Goal: Task Accomplishment & Management: Manage account settings

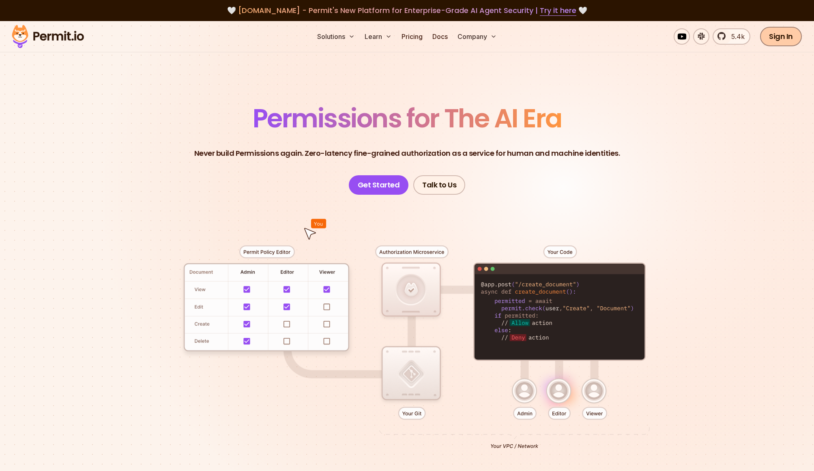
click at [791, 41] on link "Sign In" at bounding box center [781, 36] width 42 height 19
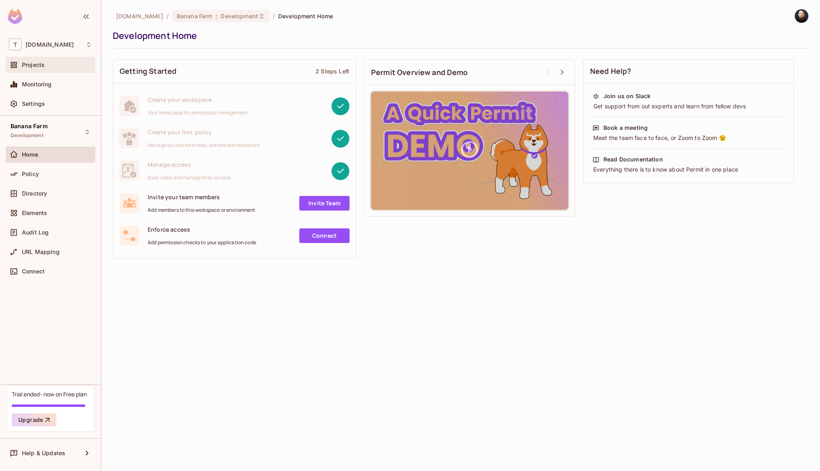
click at [56, 69] on div "Projects" at bounding box center [50, 65] width 83 height 10
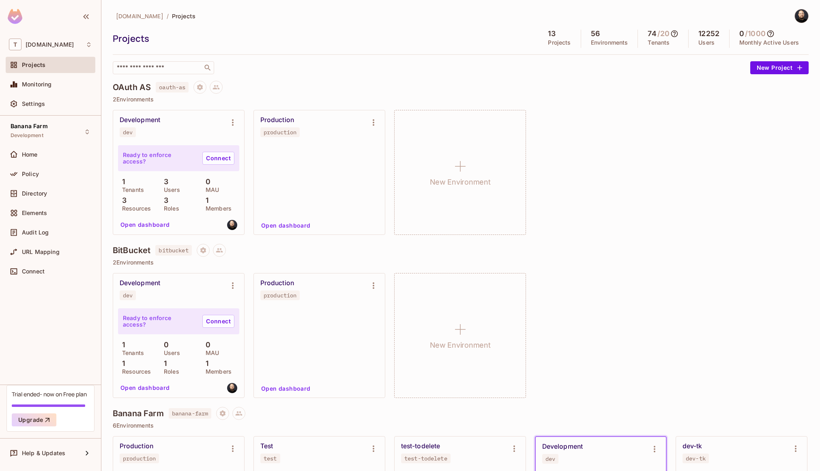
click at [51, 19] on div at bounding box center [50, 17] width 101 height 35
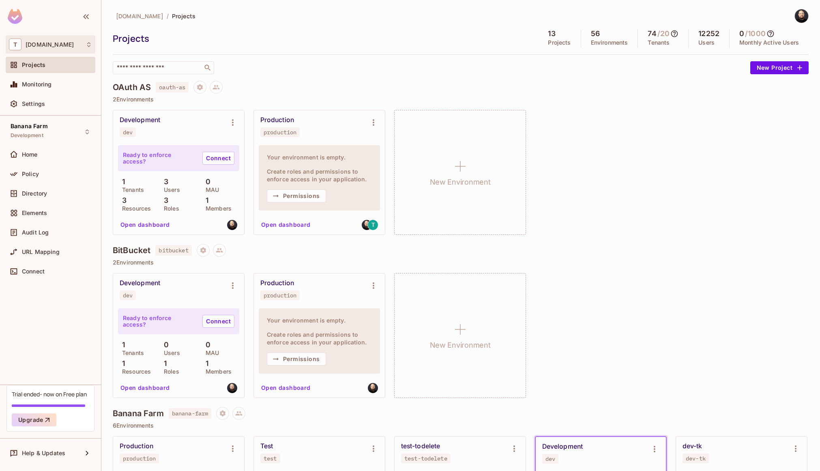
click at [46, 40] on div "T [DOMAIN_NAME]" at bounding box center [50, 45] width 83 height 12
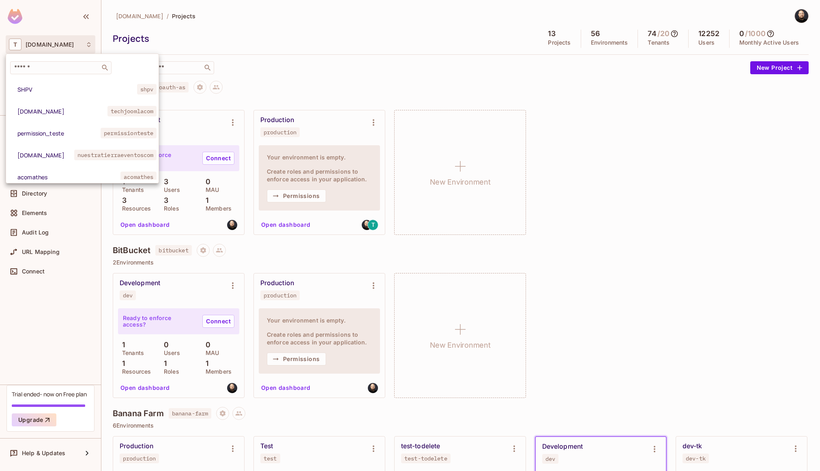
click at [46, 40] on div at bounding box center [410, 235] width 820 height 471
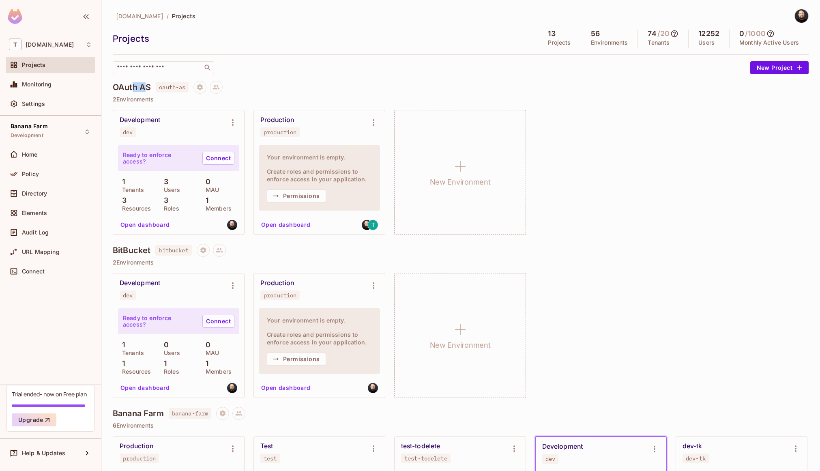
drag, startPoint x: 132, startPoint y: 86, endPoint x: 146, endPoint y: 86, distance: 14.2
click at [146, 86] on h4 "OAuth AS" at bounding box center [132, 87] width 38 height 10
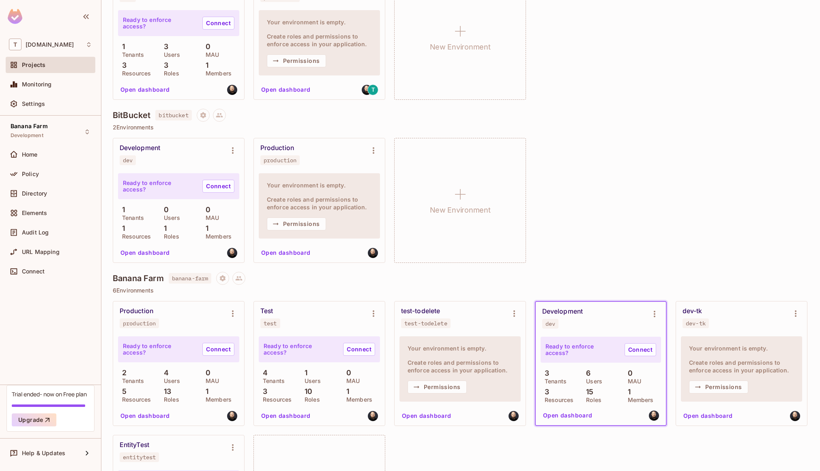
scroll to position [141, 0]
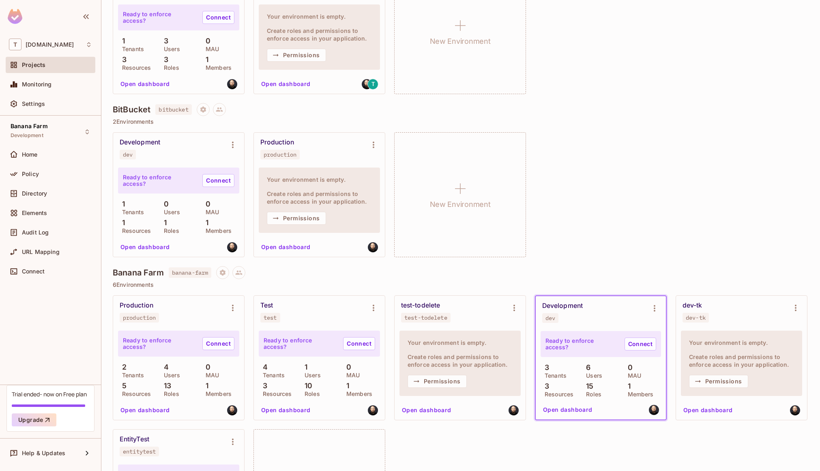
click at [131, 109] on h4 "BitBucket" at bounding box center [132, 110] width 38 height 10
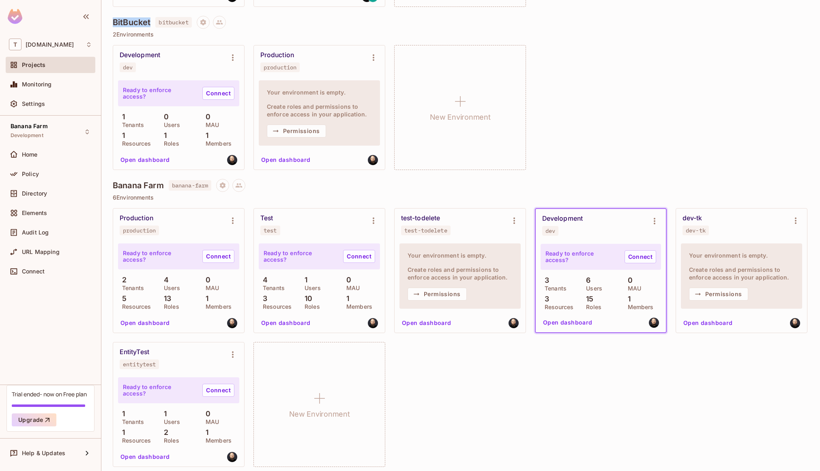
scroll to position [231, 0]
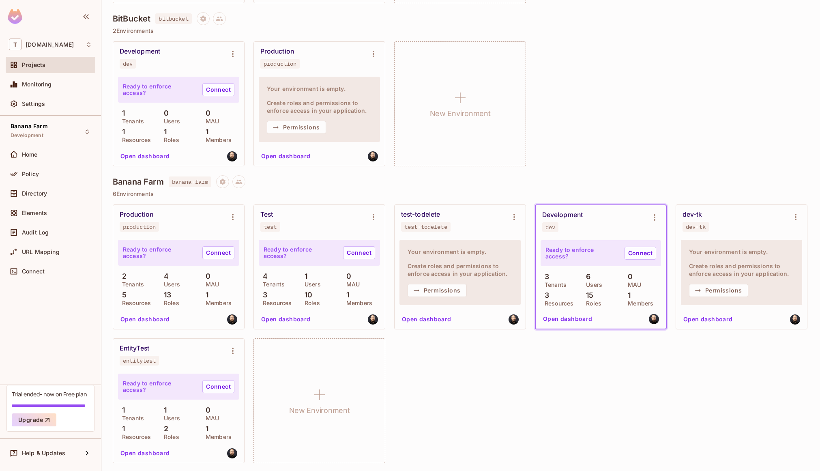
click at [139, 183] on h4 "Banana Farm" at bounding box center [138, 182] width 51 height 10
drag, startPoint x: 570, startPoint y: 321, endPoint x: 553, endPoint y: 319, distance: 17.1
click at [570, 321] on button "Open dashboard" at bounding box center [568, 318] width 56 height 13
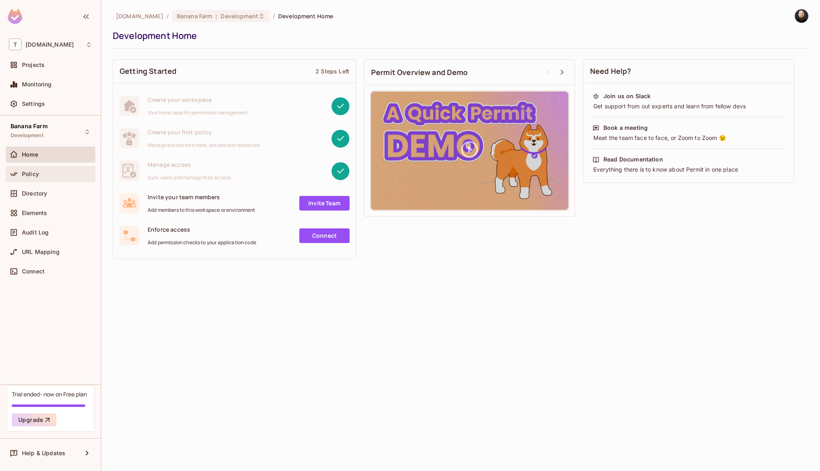
click at [51, 176] on div "Policy" at bounding box center [57, 174] width 70 height 6
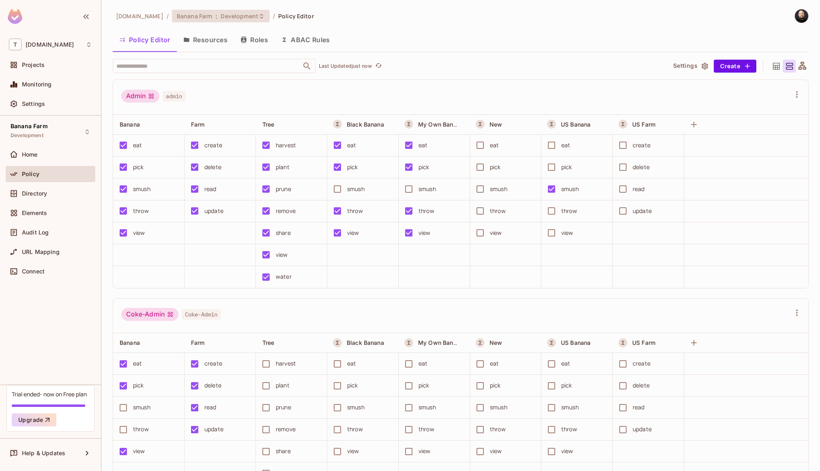
click at [241, 19] on span "Development" at bounding box center [239, 16] width 37 height 8
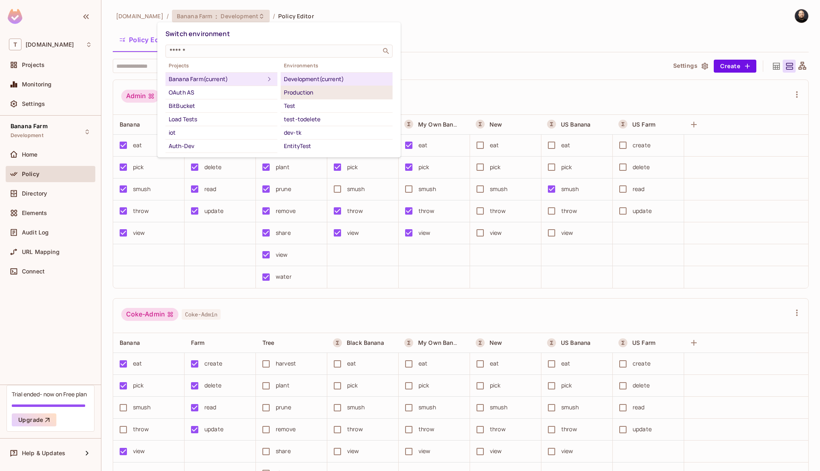
click at [300, 96] on div "Production" at bounding box center [336, 93] width 105 height 10
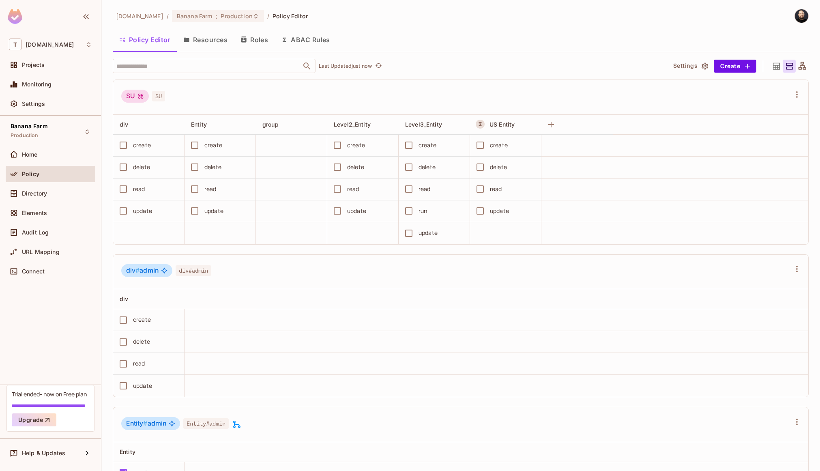
click at [39, 75] on div "Projects" at bounding box center [51, 66] width 90 height 19
click at [39, 70] on div "Projects" at bounding box center [51, 65] width 90 height 16
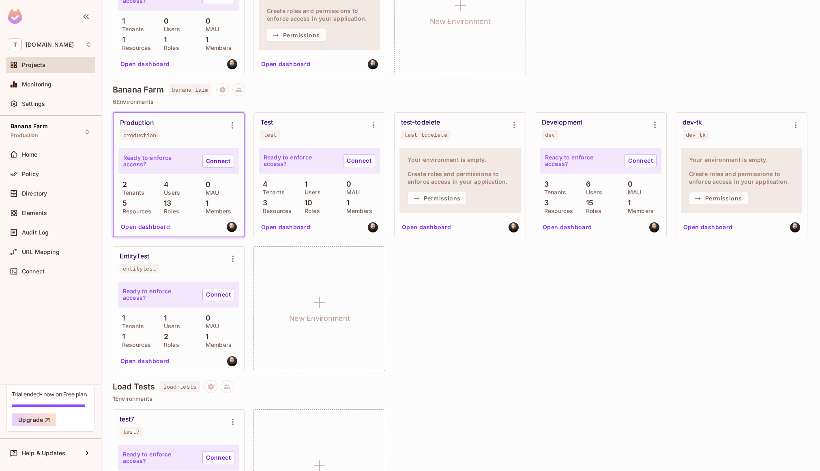
scroll to position [320, 0]
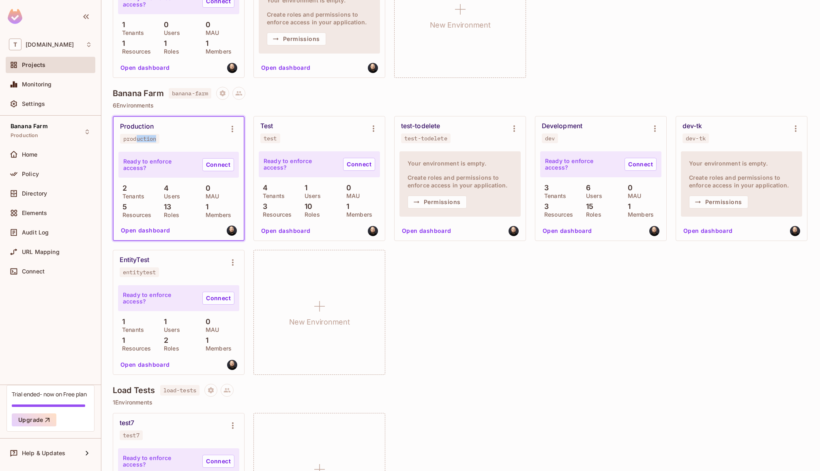
drag, startPoint x: 137, startPoint y: 141, endPoint x: 165, endPoint y: 142, distance: 28.0
click at [165, 142] on div "Production production" at bounding box center [172, 132] width 104 height 21
drag, startPoint x: 126, startPoint y: 138, endPoint x: 158, endPoint y: 139, distance: 32.0
click at [158, 139] on span "production" at bounding box center [139, 139] width 39 height 10
click at [62, 103] on div "Settings" at bounding box center [57, 104] width 70 height 6
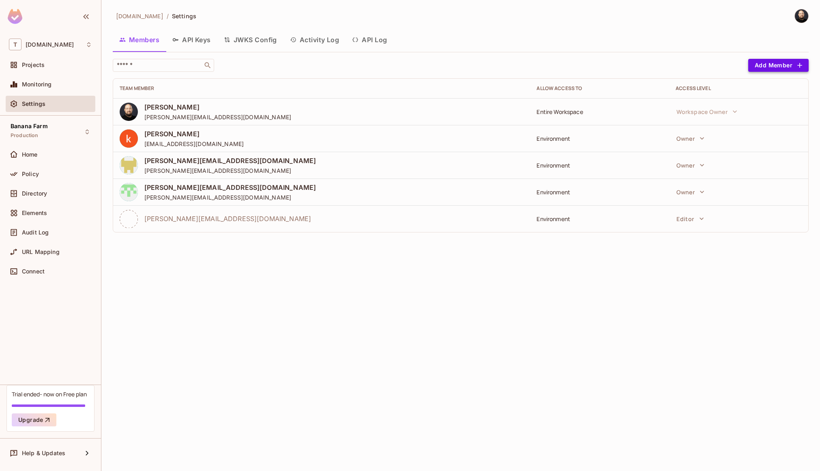
click at [769, 64] on button "Add Member" at bounding box center [778, 65] width 60 height 13
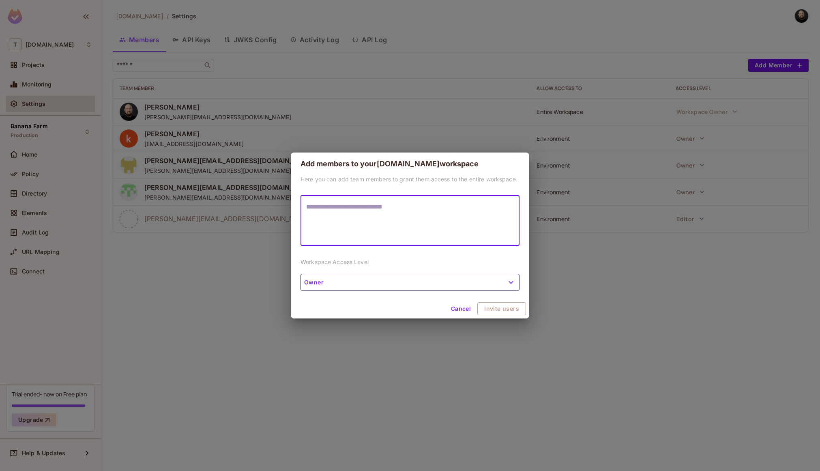
click at [410, 287] on button "Owner" at bounding box center [409, 282] width 219 height 17
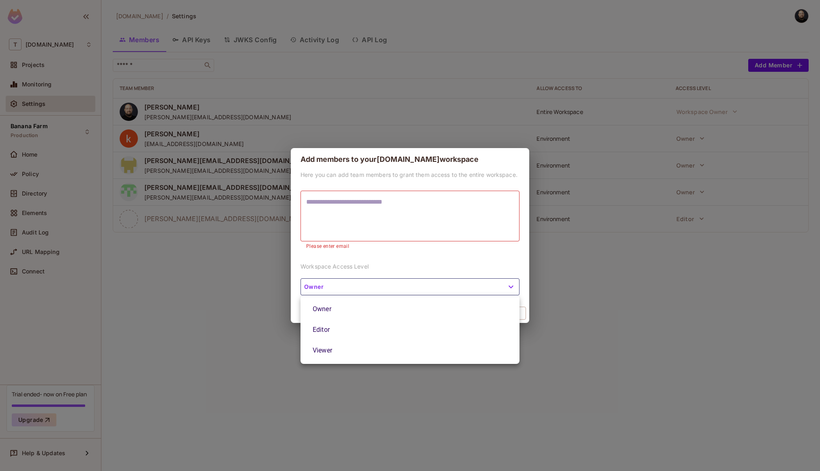
click at [634, 196] on div at bounding box center [410, 235] width 820 height 471
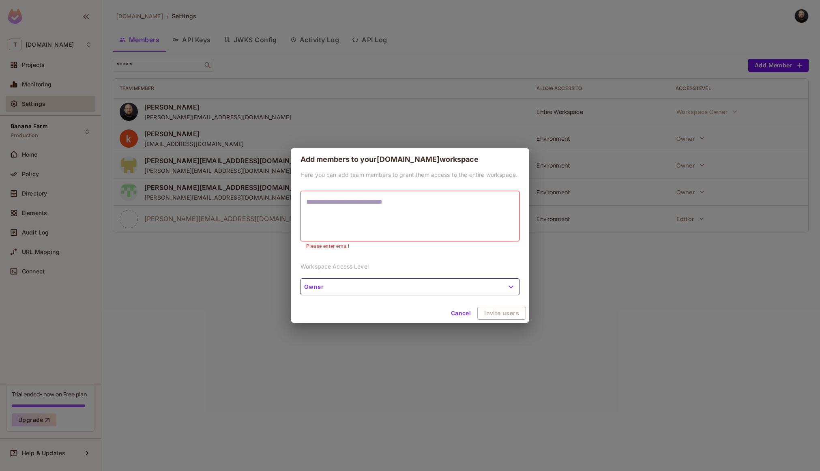
click at [704, 111] on div "Add members to your [DOMAIN_NAME] workspace Here you can add team members to gr…" at bounding box center [410, 235] width 820 height 471
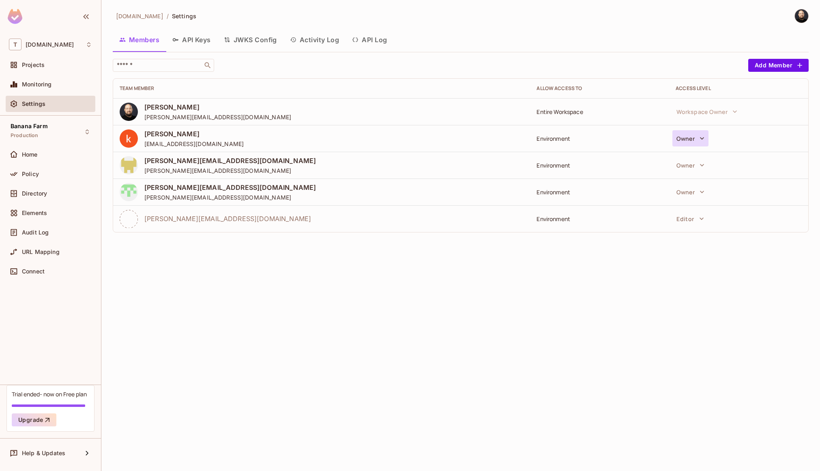
click at [692, 141] on button "Owner" at bounding box center [690, 138] width 36 height 16
click at [63, 65] on div at bounding box center [410, 235] width 820 height 471
click at [54, 66] on div "Projects" at bounding box center [57, 65] width 70 height 6
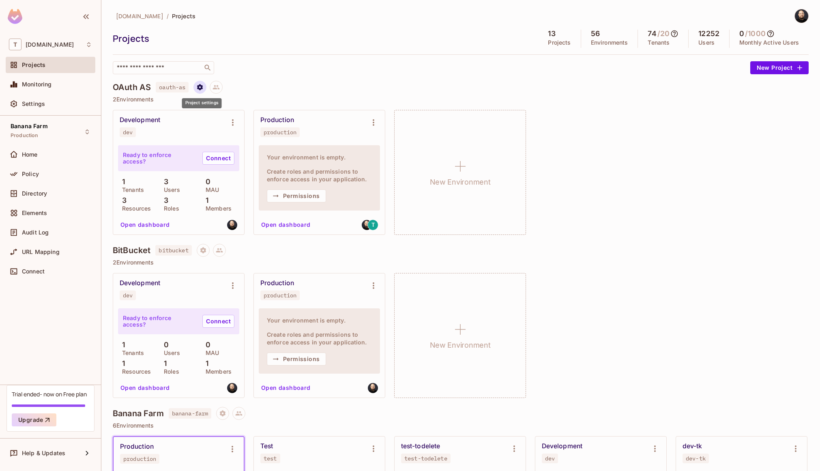
click at [198, 86] on icon "Project settings" at bounding box center [199, 87] width 7 height 7
click at [222, 83] on div at bounding box center [410, 235] width 820 height 471
click at [218, 86] on icon at bounding box center [216, 87] width 7 height 4
click at [242, 411] on icon at bounding box center [238, 412] width 7 height 7
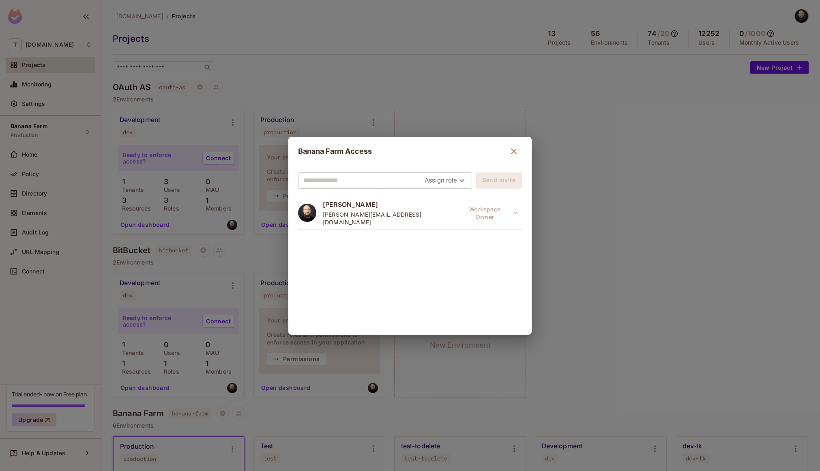
click at [435, 181] on body "T [DOMAIN_NAME] Projects Monitoring Settings Banana Farm Production Home Policy…" at bounding box center [410, 235] width 820 height 471
click at [480, 208] on div at bounding box center [410, 235] width 820 height 471
click at [435, 176] on body "T [DOMAIN_NAME] Projects Monitoring Settings Banana Farm Production Home Policy…" at bounding box center [410, 235] width 820 height 471
click at [372, 178] on div at bounding box center [410, 235] width 820 height 471
click at [371, 178] on input "text" at bounding box center [363, 180] width 121 height 13
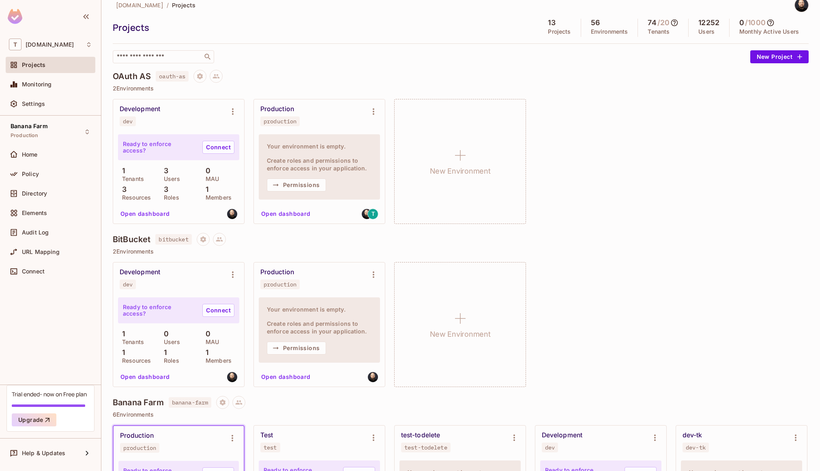
scroll to position [14, 0]
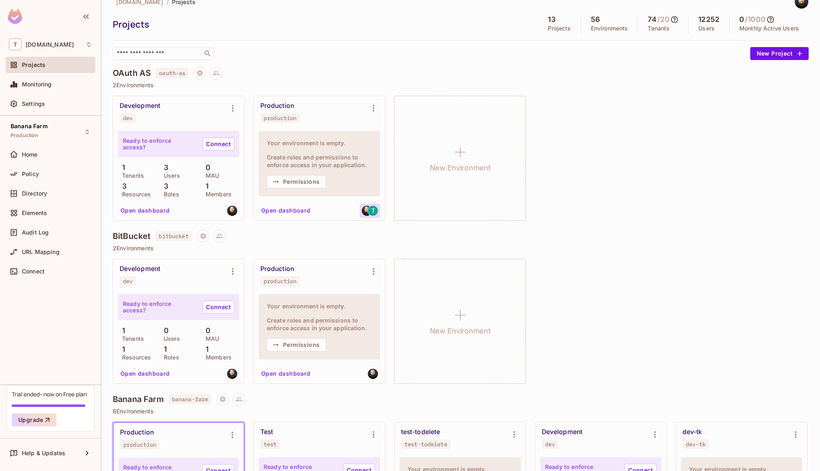
click at [375, 209] on span "T" at bounding box center [373, 211] width 4 height 6
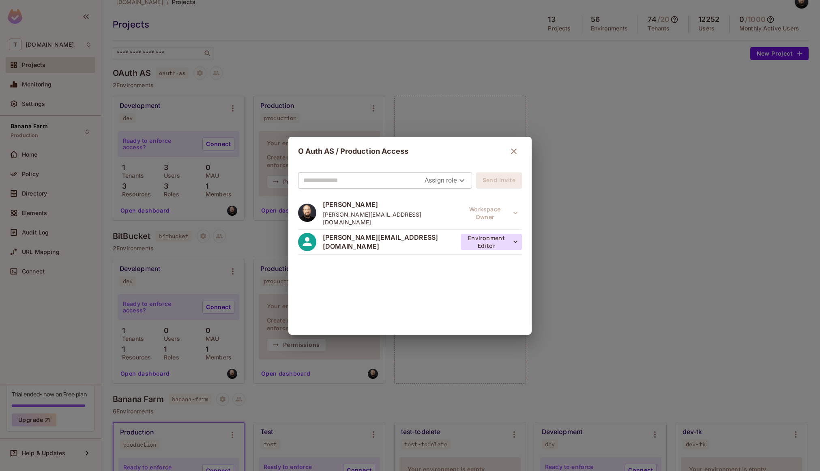
click at [484, 238] on button "Environment Editor" at bounding box center [491, 241] width 61 height 16
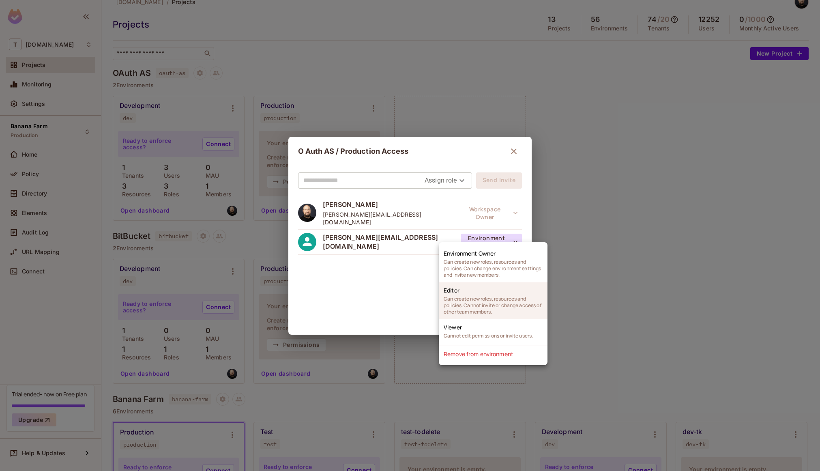
click at [471, 300] on span "Can create new roles, resources and policies. Cannot invite or change access of…" at bounding box center [492, 305] width 99 height 19
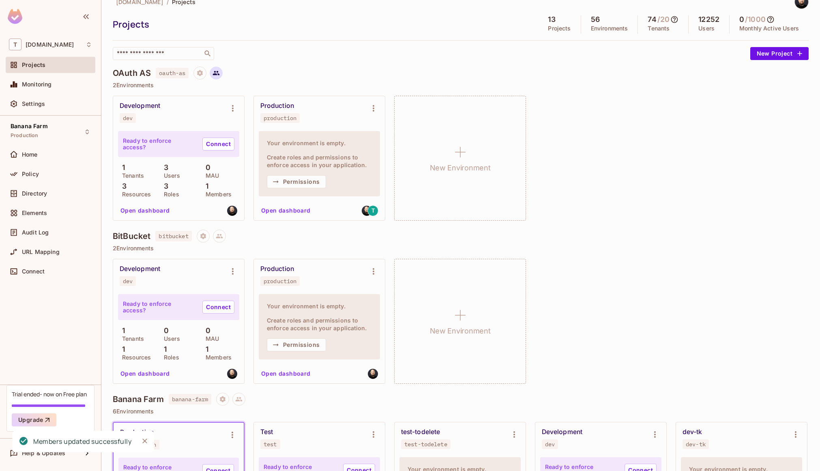
click at [220, 72] on icon at bounding box center [215, 72] width 7 height 7
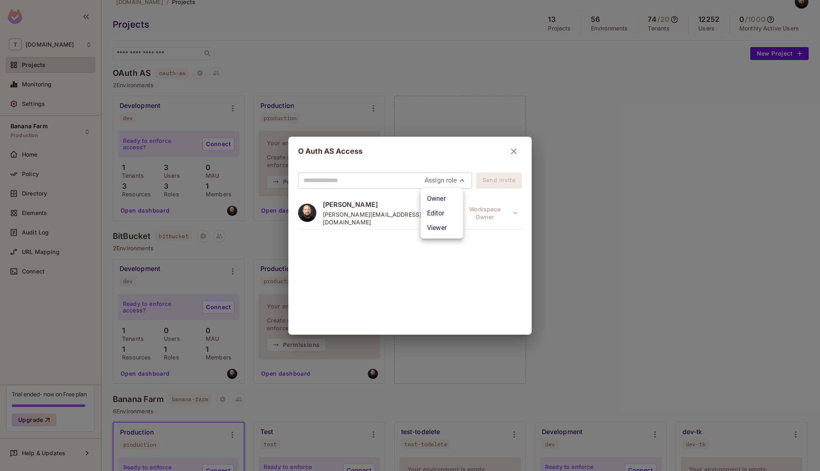
click at [433, 182] on body "T [DOMAIN_NAME] Projects Monitoring Settings Banana Farm Production Home Policy…" at bounding box center [410, 235] width 820 height 471
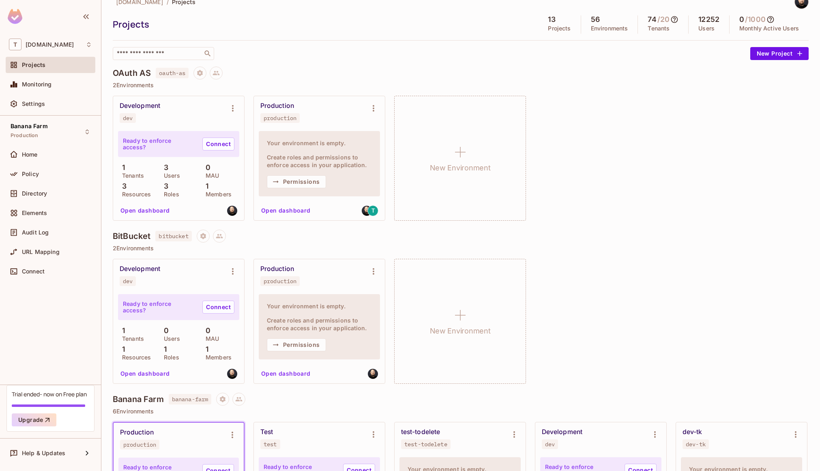
click at [653, 232] on div "BitBucket bitbucket" at bounding box center [461, 235] width 696 height 13
drag, startPoint x: 164, startPoint y: 236, endPoint x: 189, endPoint y: 237, distance: 24.8
click at [189, 237] on span "bitbucket" at bounding box center [173, 236] width 36 height 11
drag, startPoint x: 160, startPoint y: 235, endPoint x: 186, endPoint y: 240, distance: 26.4
click at [177, 238] on span "bitbucket" at bounding box center [173, 236] width 36 height 11
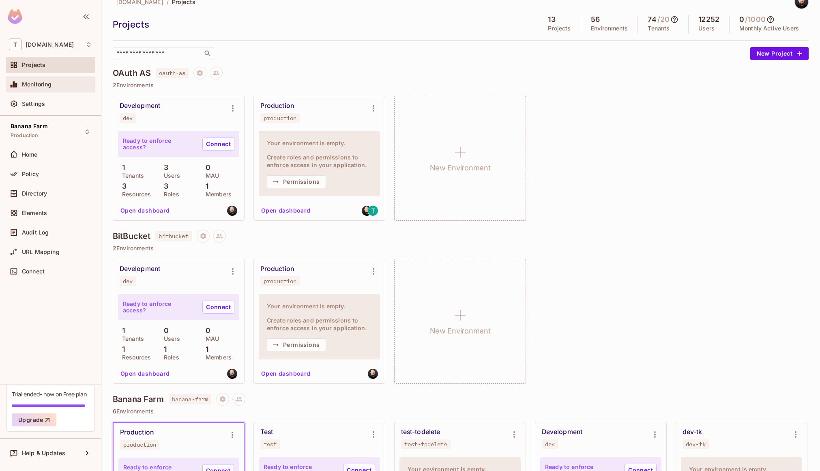
click at [44, 84] on span "Monitoring" at bounding box center [37, 84] width 30 height 6
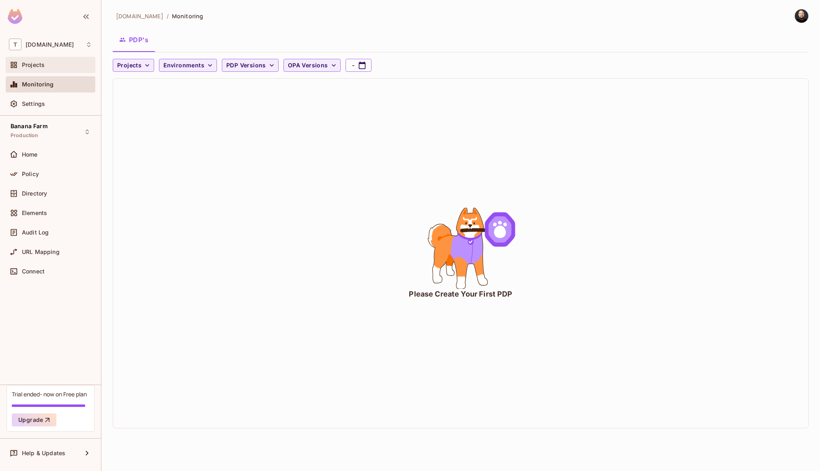
click at [46, 63] on div "Projects" at bounding box center [57, 65] width 70 height 6
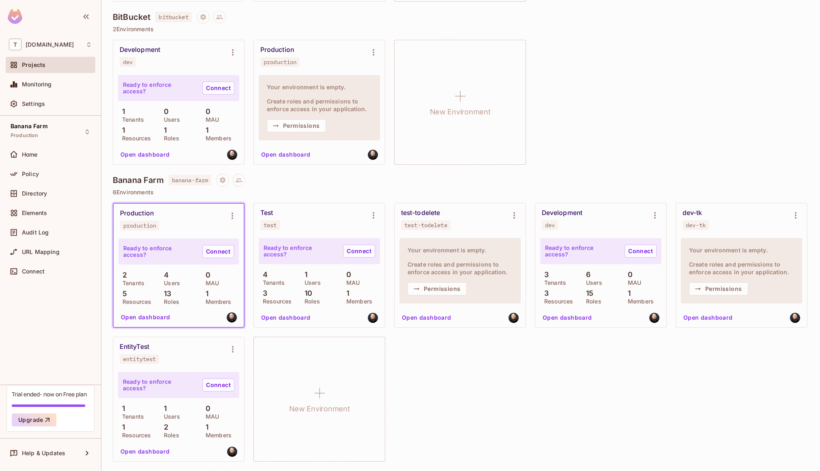
scroll to position [231, 0]
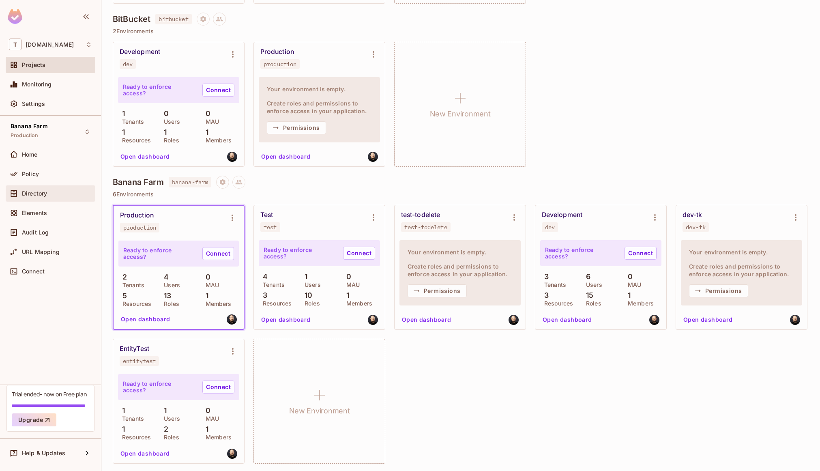
click at [75, 193] on div "Directory" at bounding box center [57, 193] width 70 height 6
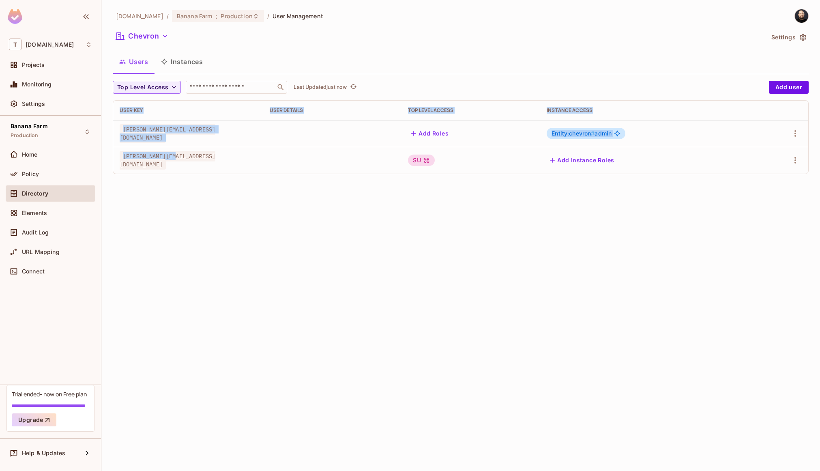
drag, startPoint x: 196, startPoint y: 173, endPoint x: 198, endPoint y: 180, distance: 7.5
click at [199, 186] on div "[DOMAIN_NAME] / Banana Farm : Production / User Management Chevron Settings Use…" at bounding box center [460, 235] width 718 height 471
click at [192, 161] on div "[PERSON_NAME][EMAIL_ADDRESS][DOMAIN_NAME]" at bounding box center [188, 160] width 137 height 16
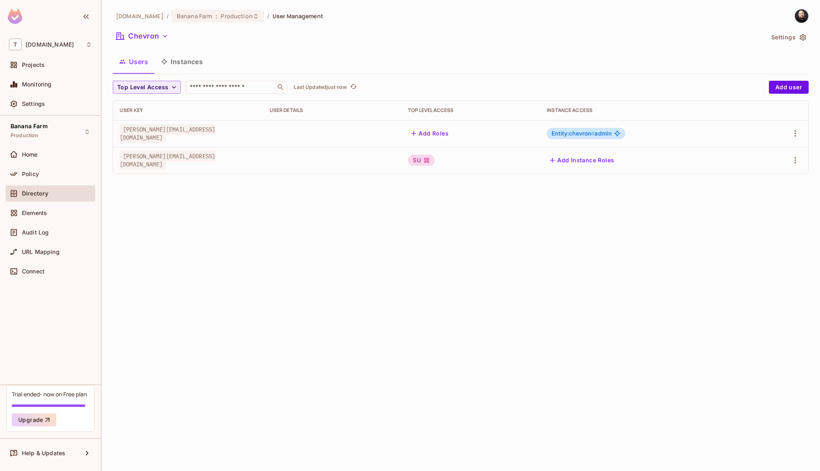
click at [180, 61] on button "Instances" at bounding box center [181, 61] width 55 height 20
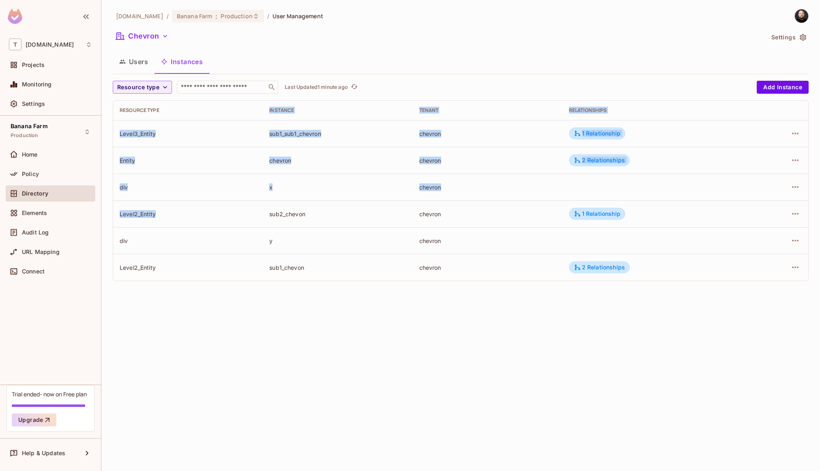
drag, startPoint x: 210, startPoint y: 123, endPoint x: 216, endPoint y: 221, distance: 98.3
click at [217, 223] on table "Resource type Instance Tenant Relationships Level3_Entity sub1_sub1_chevron che…" at bounding box center [460, 191] width 695 height 180
click at [214, 206] on td "Level2_Entity" at bounding box center [188, 213] width 150 height 27
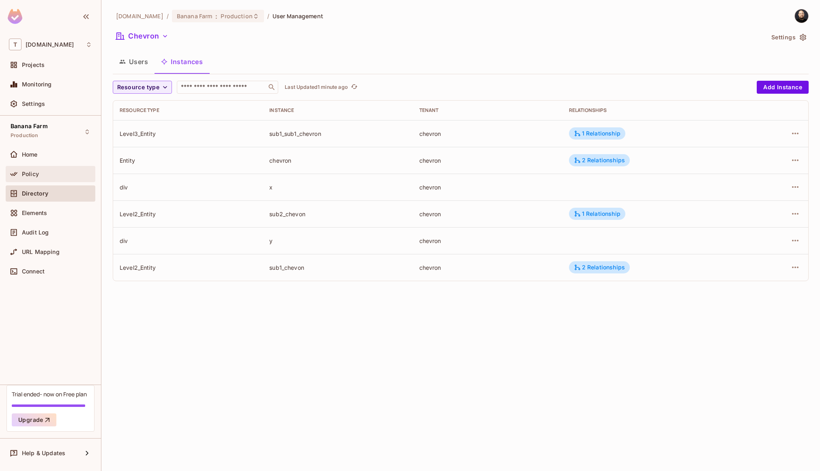
click at [52, 171] on div "Policy" at bounding box center [57, 174] width 70 height 6
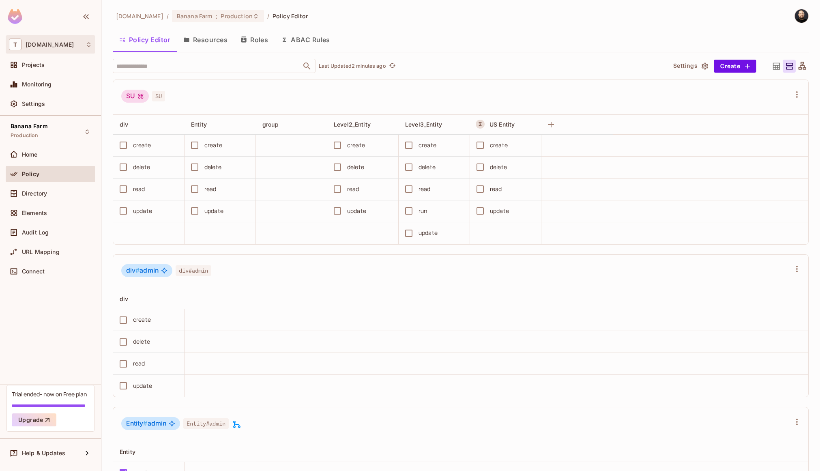
click at [62, 50] on div "T [DOMAIN_NAME]" at bounding box center [50, 45] width 83 height 12
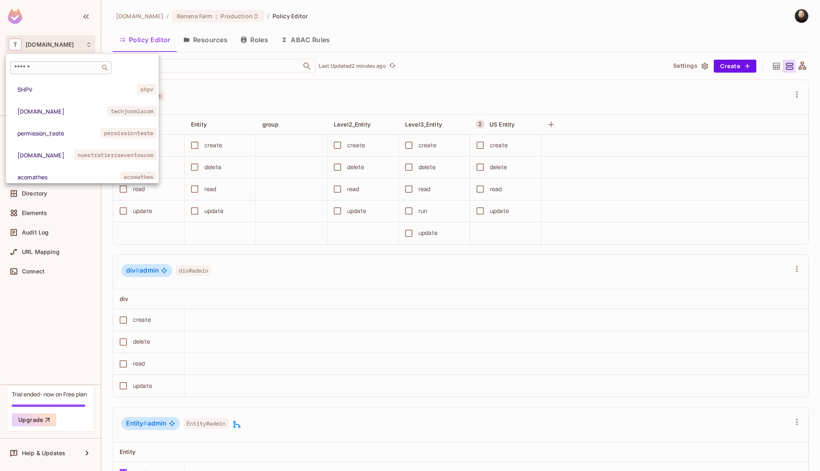
click at [70, 65] on input "text" at bounding box center [55, 68] width 85 height 8
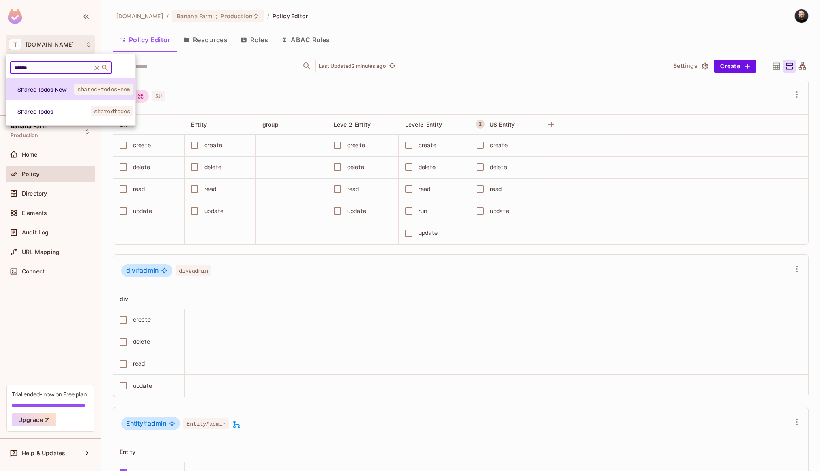
type input "******"
click at [62, 90] on span "Shared Todos New" at bounding box center [45, 90] width 57 height 8
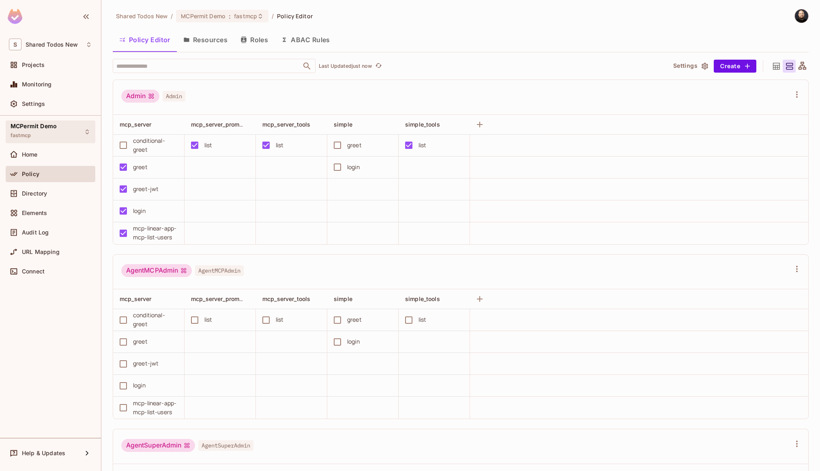
click at [47, 133] on div "MCPermit Demo fastmcp" at bounding box center [34, 131] width 46 height 17
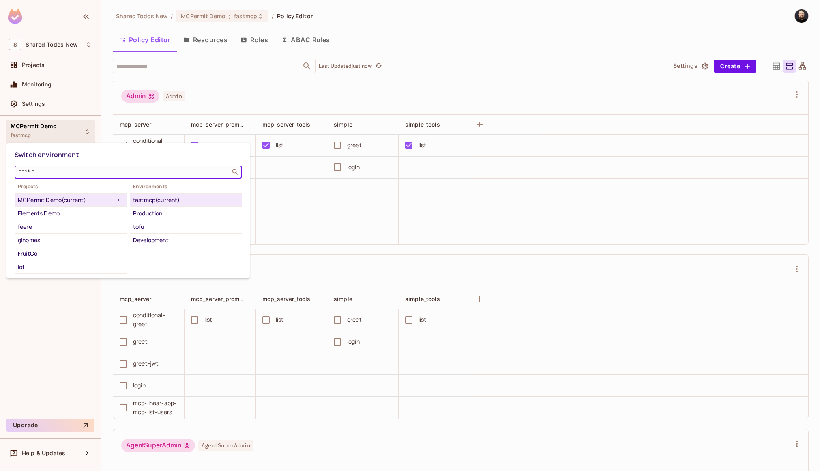
click at [51, 170] on input "text" at bounding box center [122, 172] width 211 height 8
type input "****"
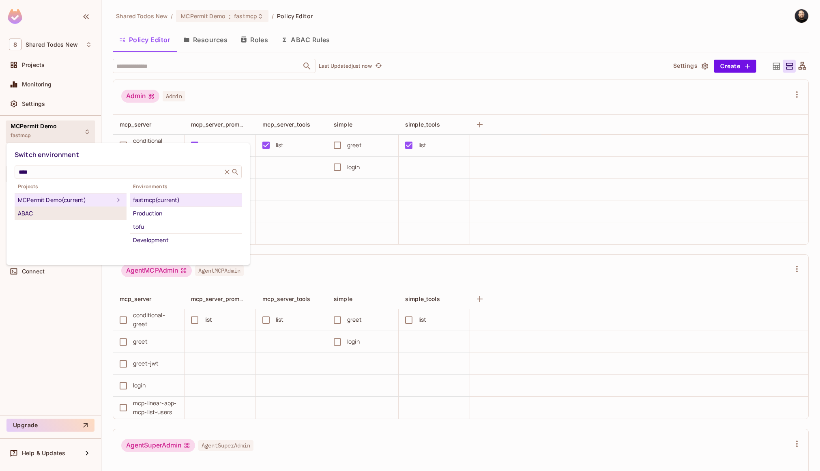
click at [52, 210] on div "ABAC" at bounding box center [70, 213] width 105 height 10
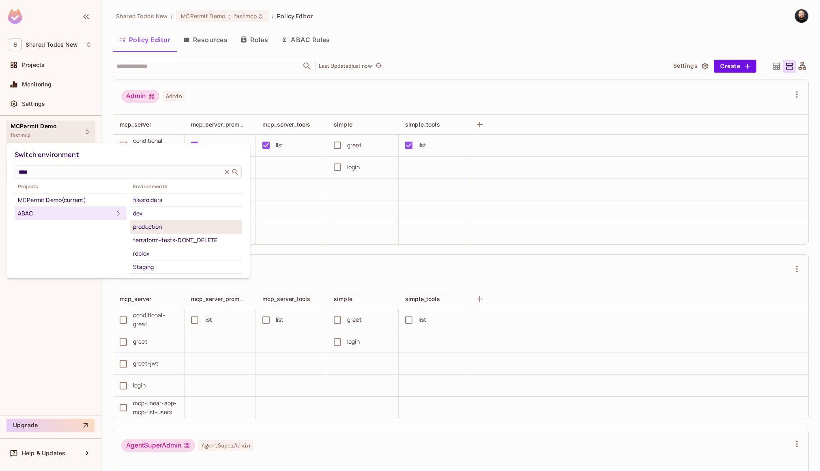
click at [142, 224] on div "production" at bounding box center [185, 227] width 105 height 10
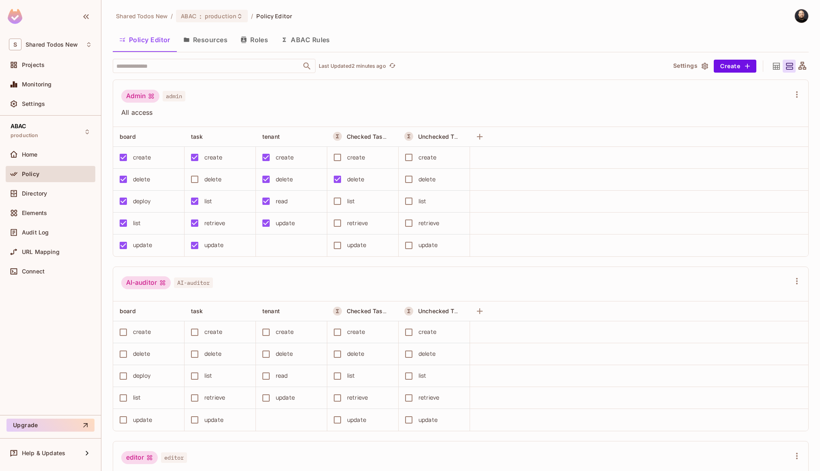
click at [209, 180] on div "delete" at bounding box center [212, 179] width 17 height 9
click at [793, 461] on button "Save Changes" at bounding box center [788, 458] width 50 height 13
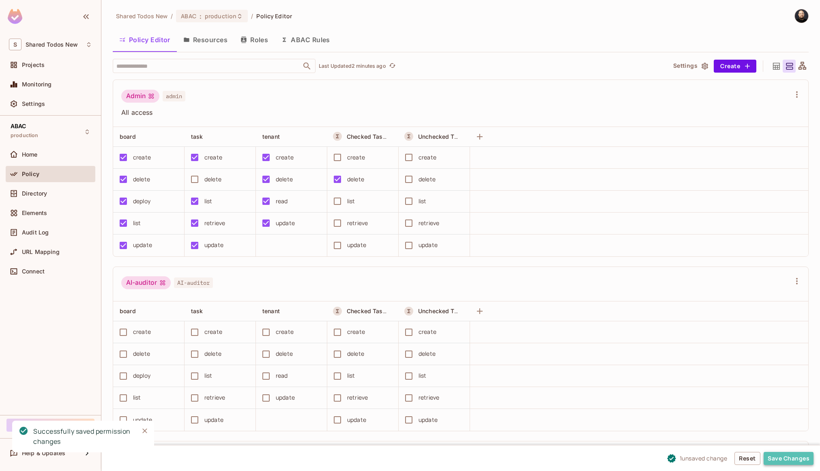
click at [782, 456] on button "Save Changes" at bounding box center [788, 458] width 50 height 13
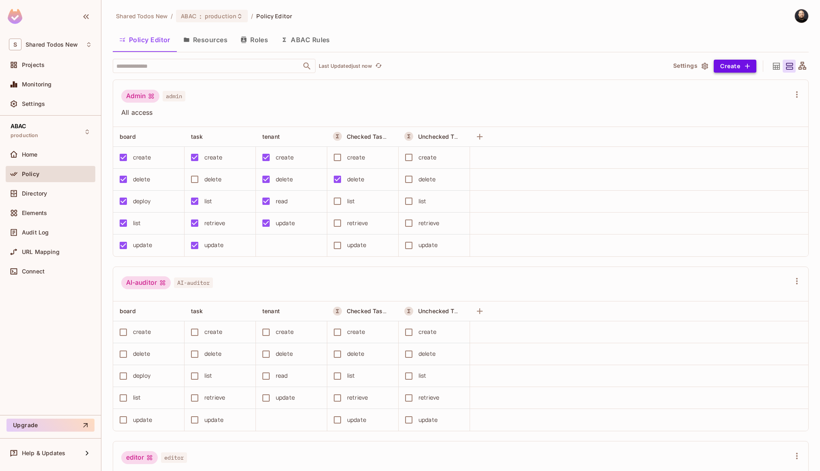
click at [718, 69] on button "Create" at bounding box center [734, 66] width 43 height 13
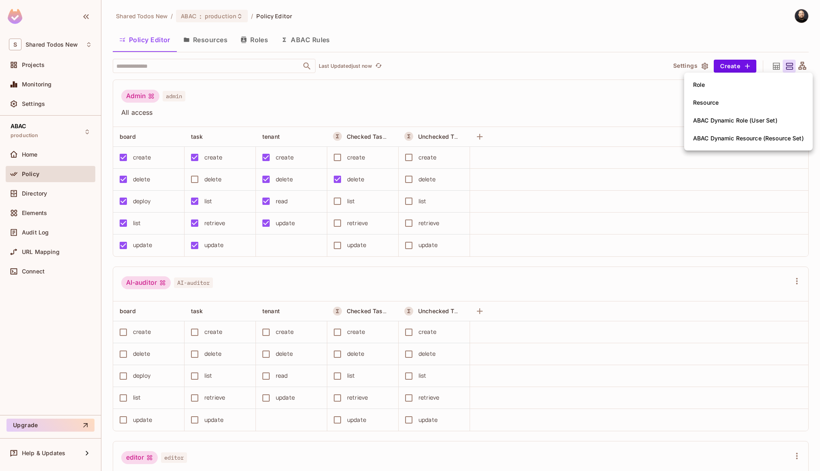
click at [709, 105] on div "Resource" at bounding box center [706, 103] width 26 height 8
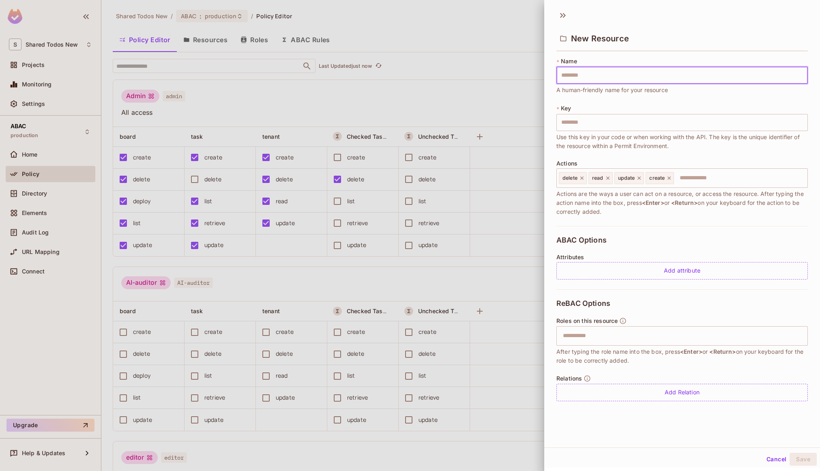
type input "*"
type input "**"
type input "***"
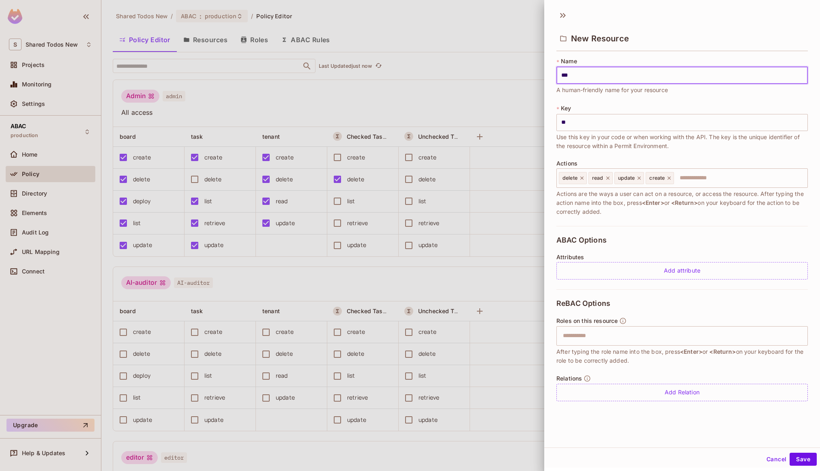
type input "***"
type input "****"
type input "*****"
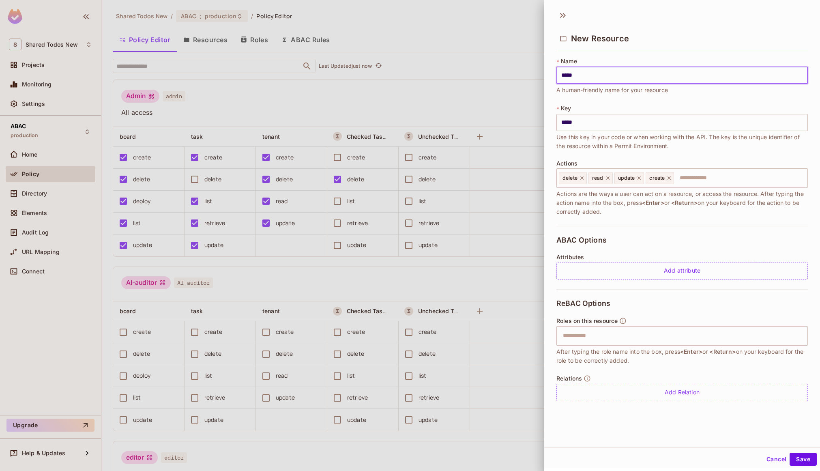
type input "******"
drag, startPoint x: 732, startPoint y: 171, endPoint x: 727, endPoint y: 174, distance: 5.3
click at [731, 172] on input "text" at bounding box center [739, 178] width 129 height 16
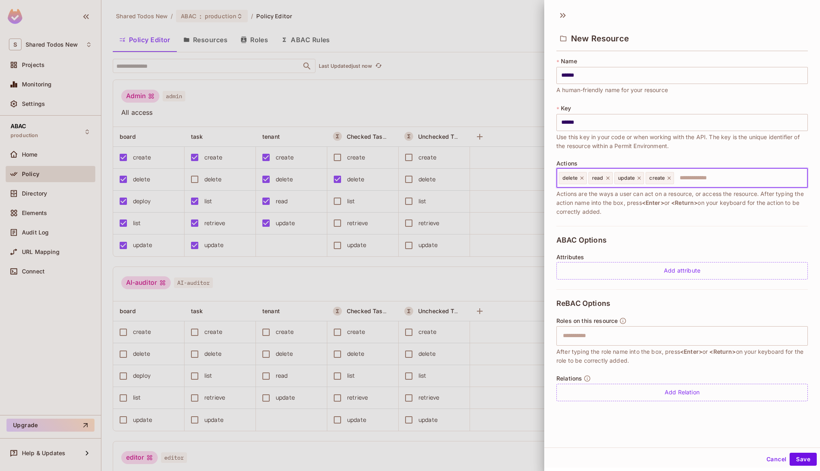
click at [727, 174] on input "text" at bounding box center [739, 178] width 129 height 16
type input "*"
type input "***"
type input "****"
type input "*****"
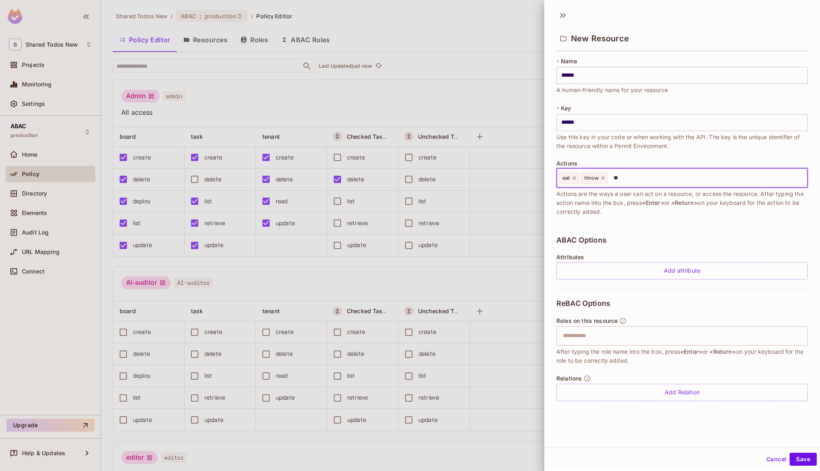
type input "*"
type input "*****"
type input "****"
click at [794, 457] on button "Save" at bounding box center [802, 458] width 27 height 13
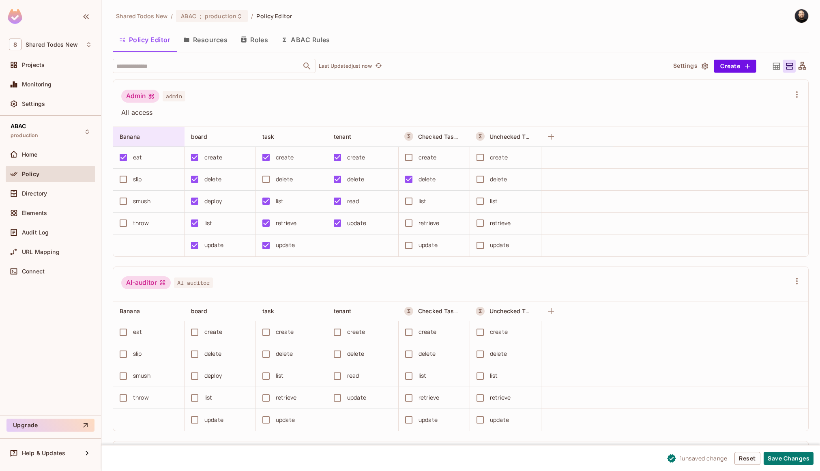
click at [162, 136] on div "Banana" at bounding box center [147, 137] width 54 height 8
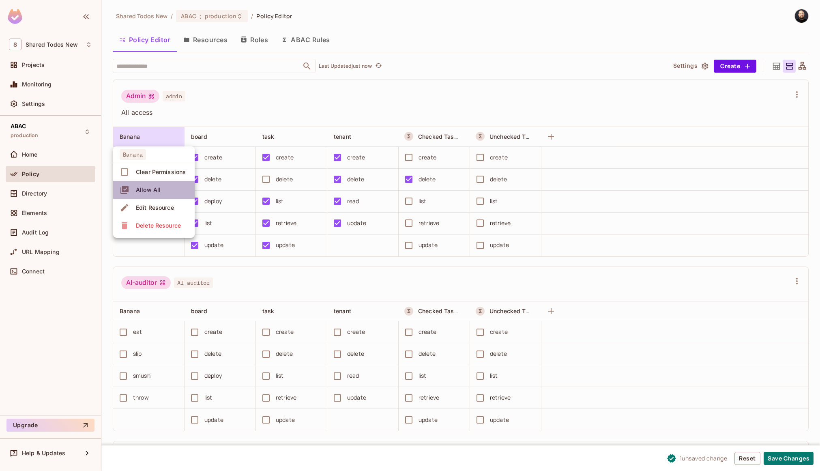
click at [161, 195] on span "Allow All" at bounding box center [148, 189] width 30 height 13
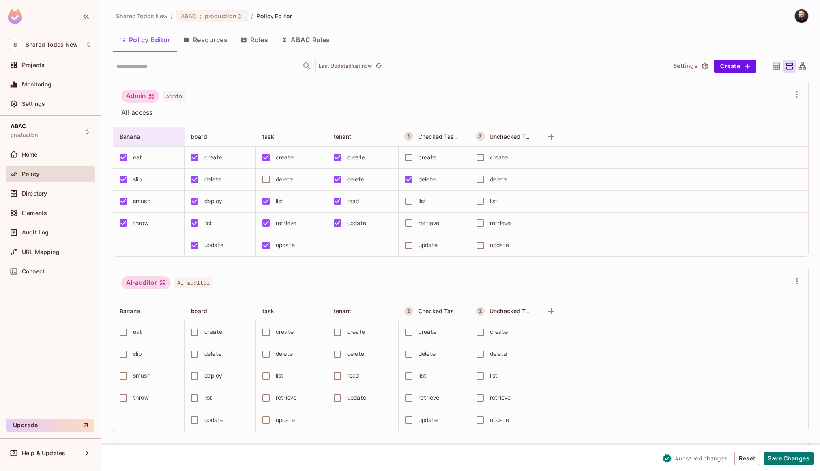
click at [167, 137] on div "Banana" at bounding box center [147, 137] width 54 height 8
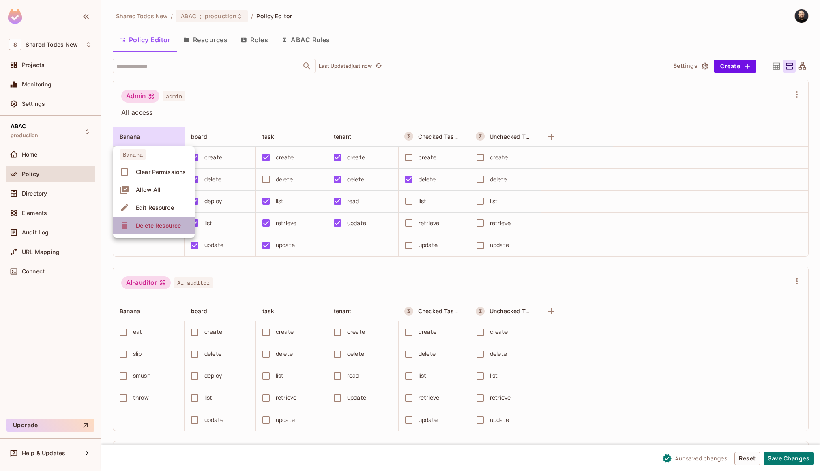
click at [164, 221] on span "Delete Resource" at bounding box center [158, 225] width 50 height 13
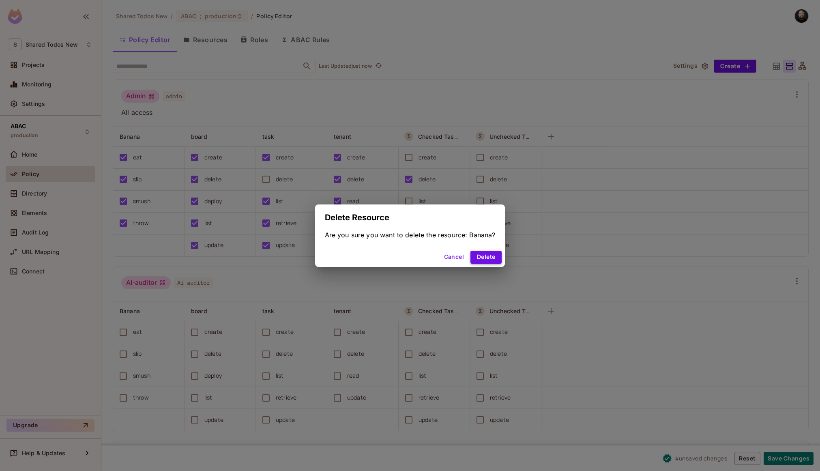
click at [493, 255] on button "Delete" at bounding box center [485, 257] width 31 height 13
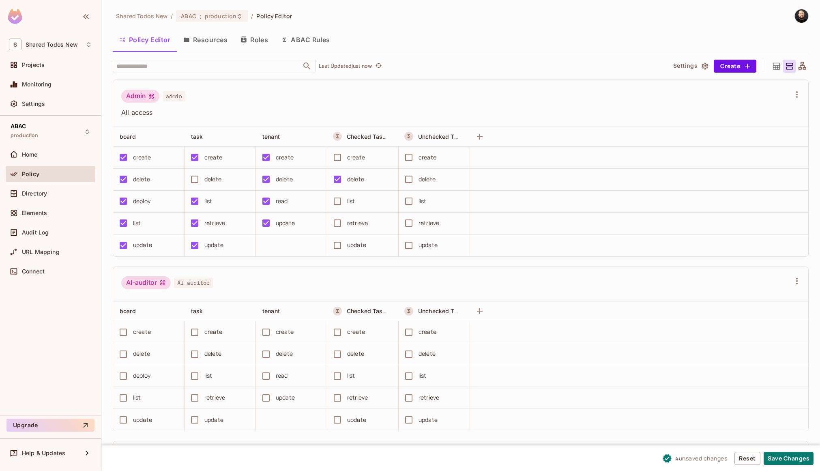
click at [313, 42] on button "ABAC Rules" at bounding box center [305, 40] width 62 height 20
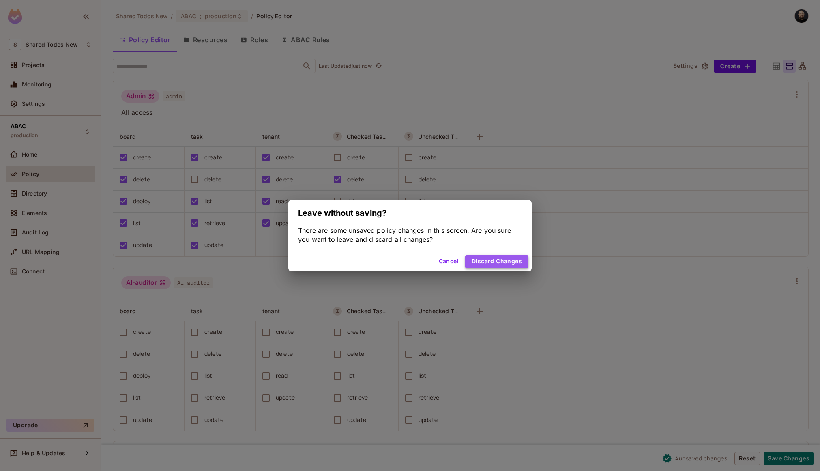
click at [508, 258] on button "Discard Changes" at bounding box center [496, 261] width 63 height 13
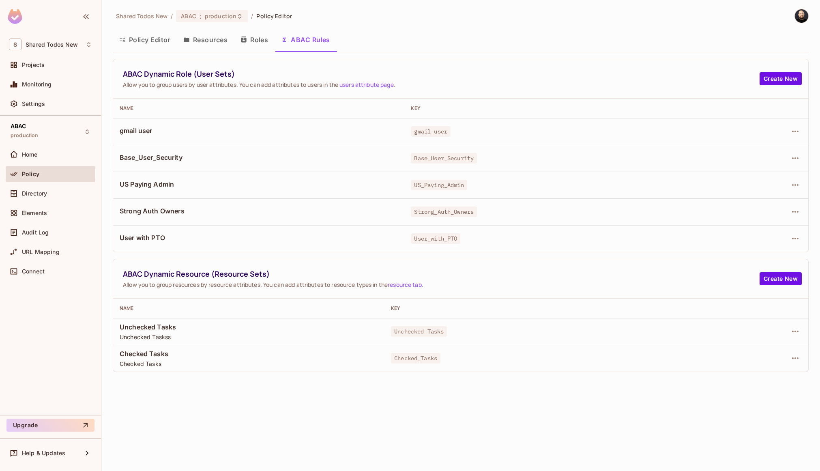
click at [443, 184] on span "US_Paying_Admin" at bounding box center [439, 185] width 56 height 11
click at [789, 185] on button "button" at bounding box center [794, 184] width 13 height 13
click at [769, 202] on div "Edit Dynamic Role (User Set)" at bounding box center [739, 203] width 79 height 8
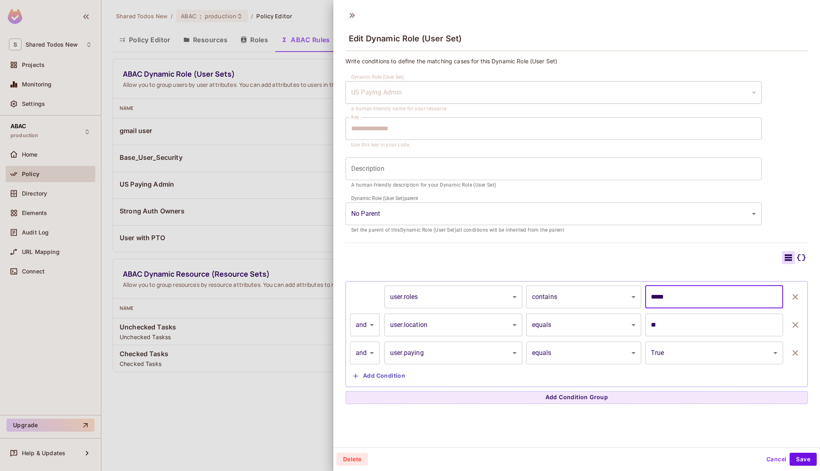
drag, startPoint x: 663, startPoint y: 299, endPoint x: 640, endPoint y: 298, distance: 23.2
click at [645, 298] on input "*****" at bounding box center [714, 296] width 138 height 23
click at [404, 376] on button "Add Condition" at bounding box center [379, 375] width 58 height 13
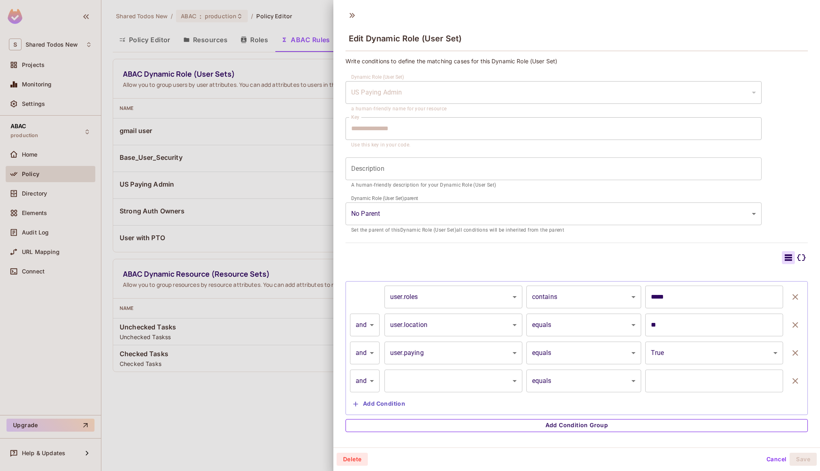
click at [604, 422] on button "Add Condition Group" at bounding box center [576, 425] width 462 height 13
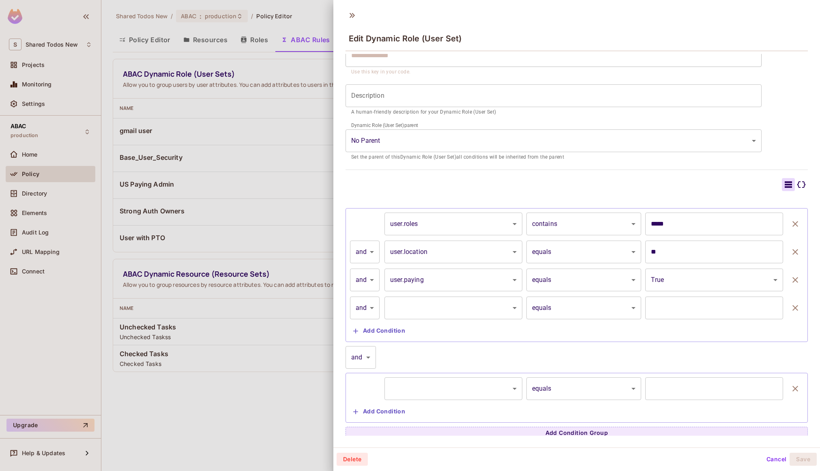
scroll to position [77, 0]
click at [788, 381] on button "button" at bounding box center [795, 384] width 16 height 23
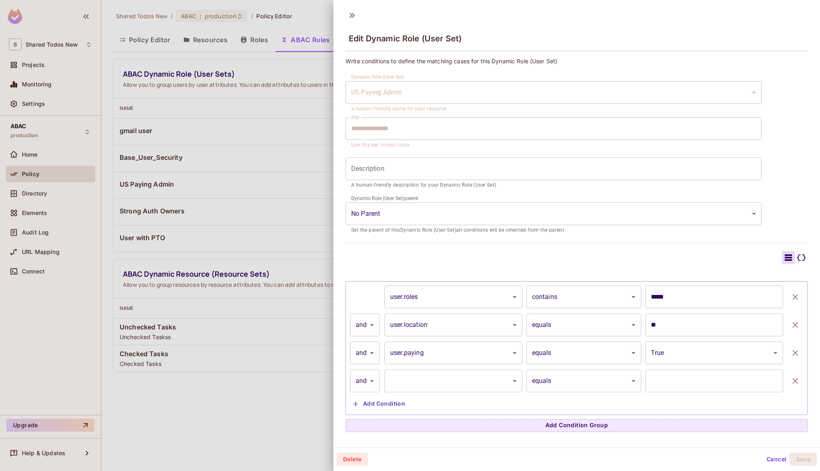
scroll to position [0, 0]
click at [790, 380] on icon "button" at bounding box center [795, 381] width 10 height 10
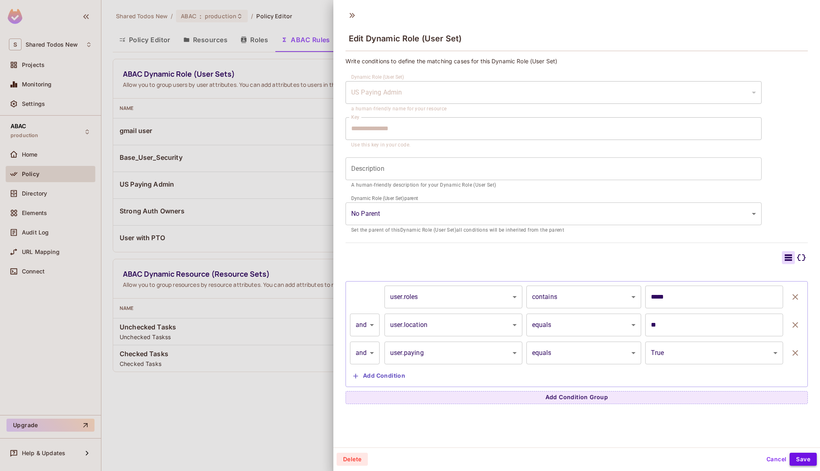
click at [799, 455] on button "Save" at bounding box center [802, 458] width 27 height 13
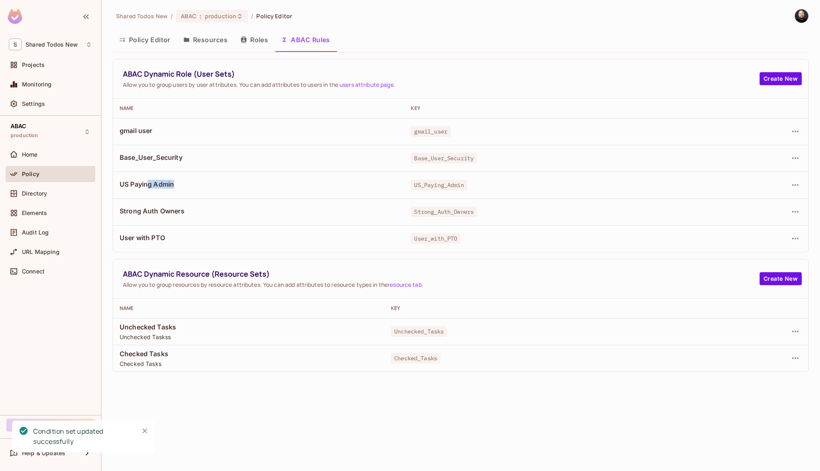
drag, startPoint x: 149, startPoint y: 184, endPoint x: 175, endPoint y: 184, distance: 25.5
click at [175, 184] on span "US Paying Admin" at bounding box center [259, 184] width 278 height 9
click at [151, 41] on button "Policy Editor" at bounding box center [145, 40] width 64 height 20
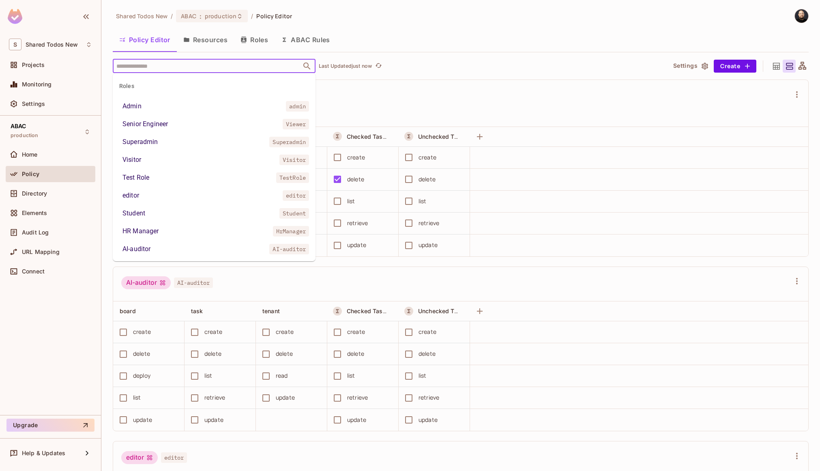
click at [162, 69] on input "text" at bounding box center [206, 66] width 185 height 14
type input "**"
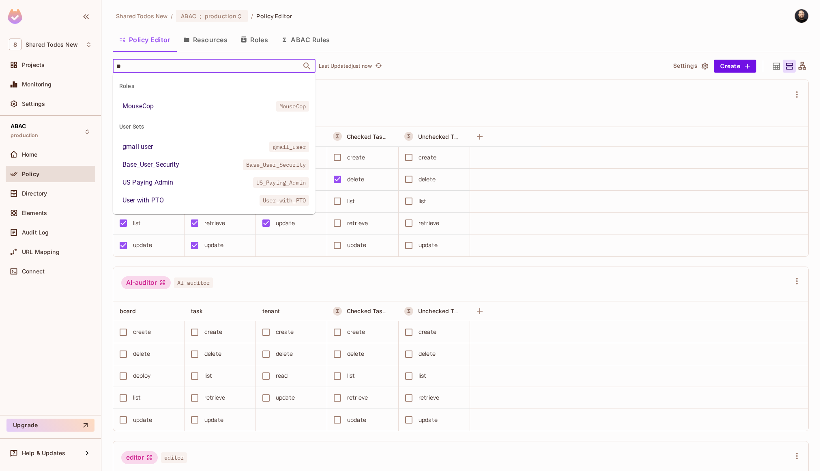
click at [137, 188] on li "US Paying Admin US_Paying_Admin" at bounding box center [214, 182] width 203 height 15
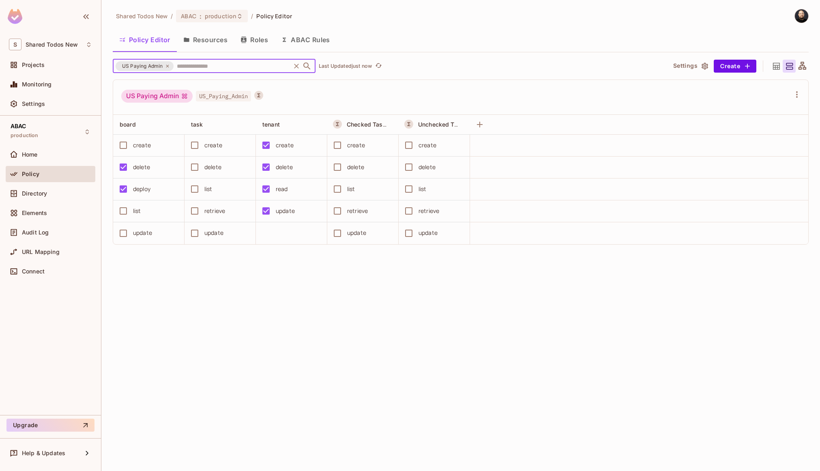
click at [166, 66] on icon at bounding box center [167, 66] width 5 height 5
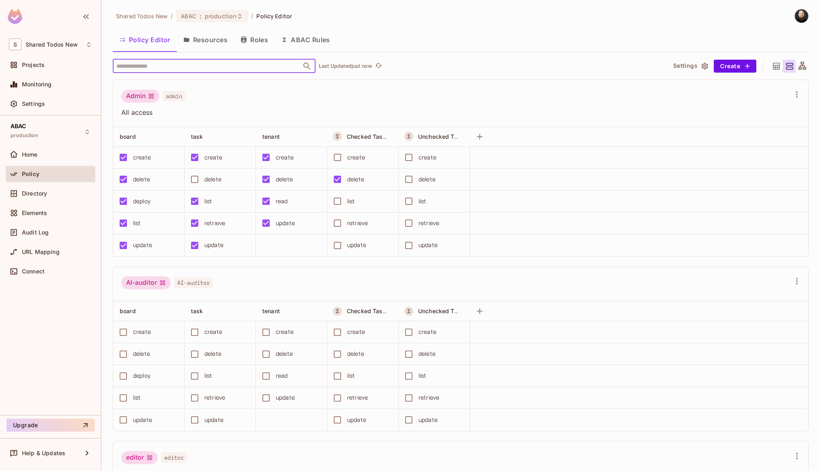
click at [321, 43] on button "ABAC Rules" at bounding box center [305, 40] width 62 height 20
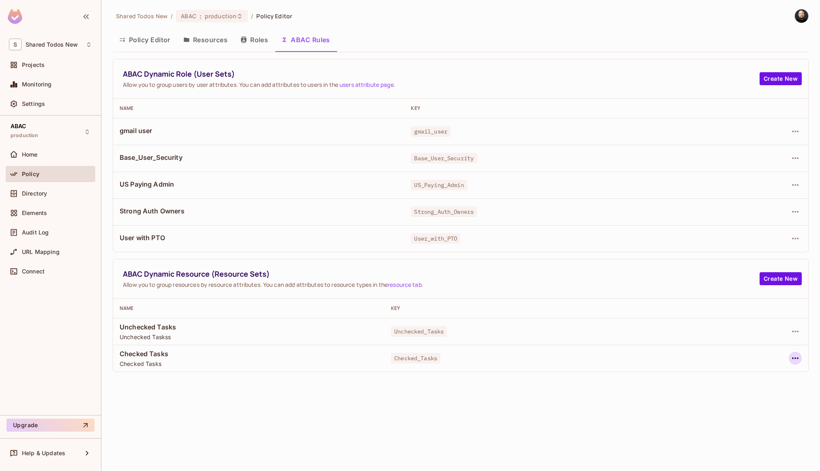
click at [794, 358] on icon "button" at bounding box center [795, 358] width 10 height 10
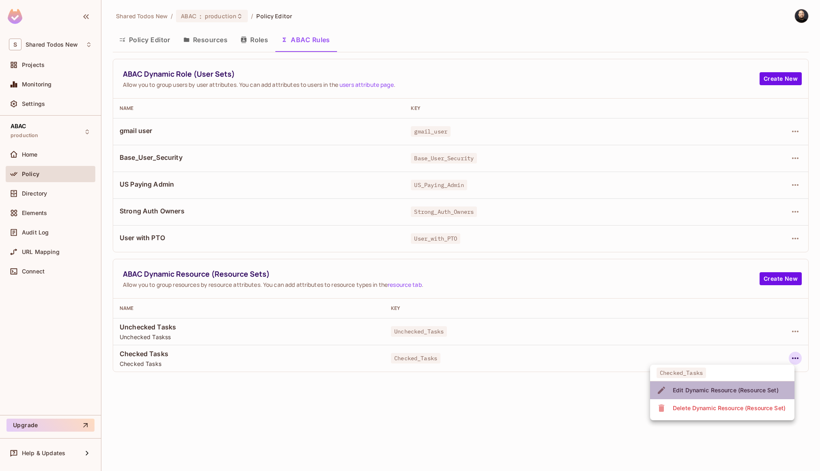
click at [725, 387] on div "Edit Dynamic Resource (Resource Set)" at bounding box center [726, 390] width 106 height 8
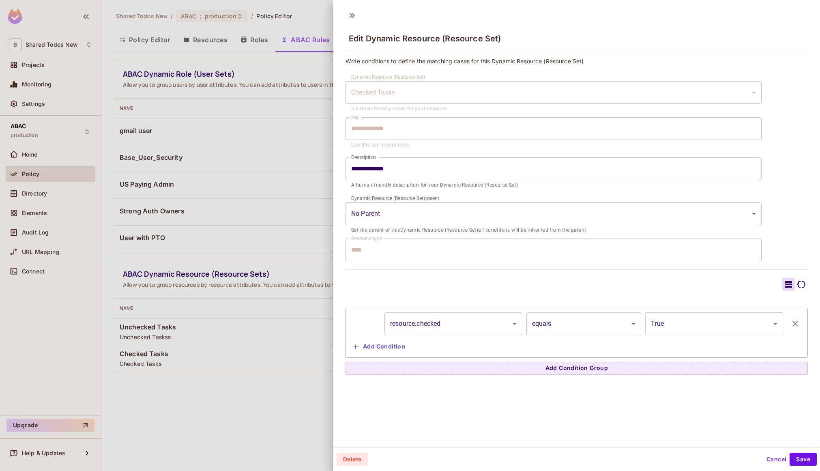
click at [763, 459] on button "Cancel" at bounding box center [776, 458] width 26 height 13
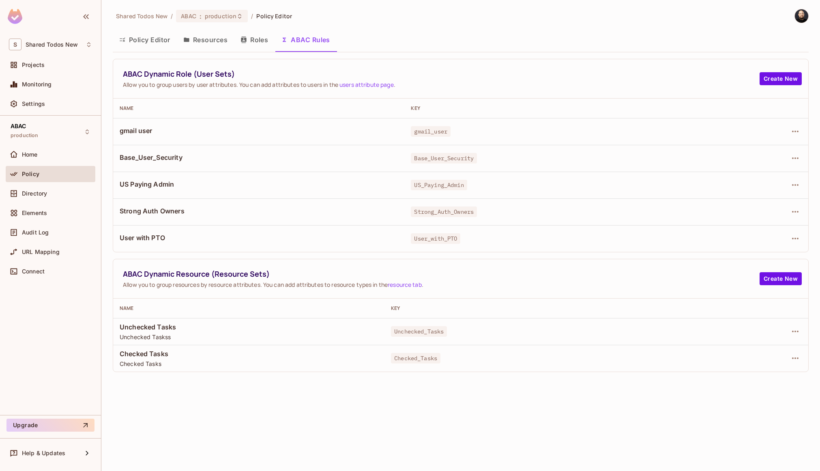
click at [149, 36] on button "Policy Editor" at bounding box center [145, 40] width 64 height 20
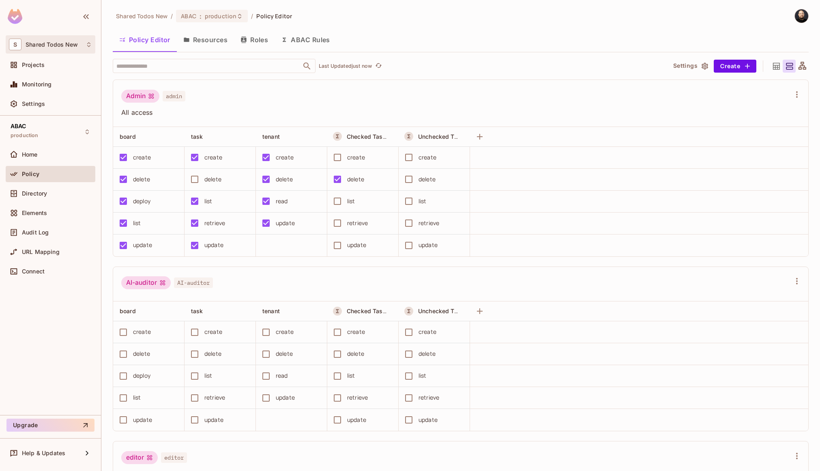
click at [46, 47] on span "Shared Todos New" at bounding box center [52, 44] width 52 height 6
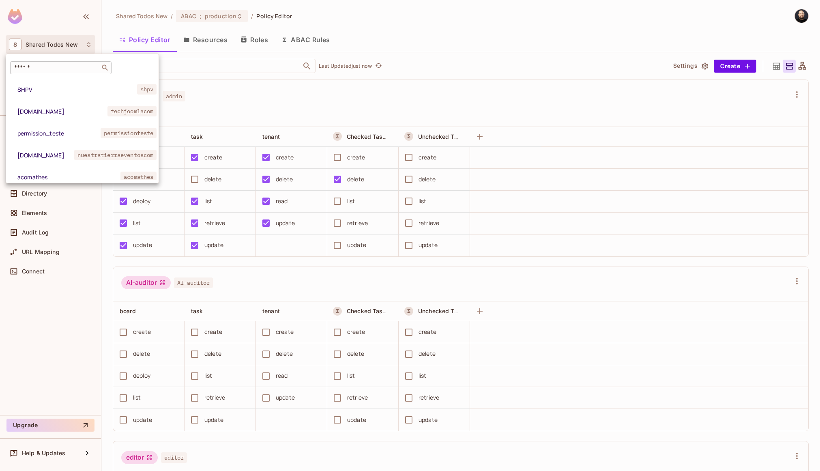
click at [49, 67] on input "text" at bounding box center [55, 68] width 85 height 8
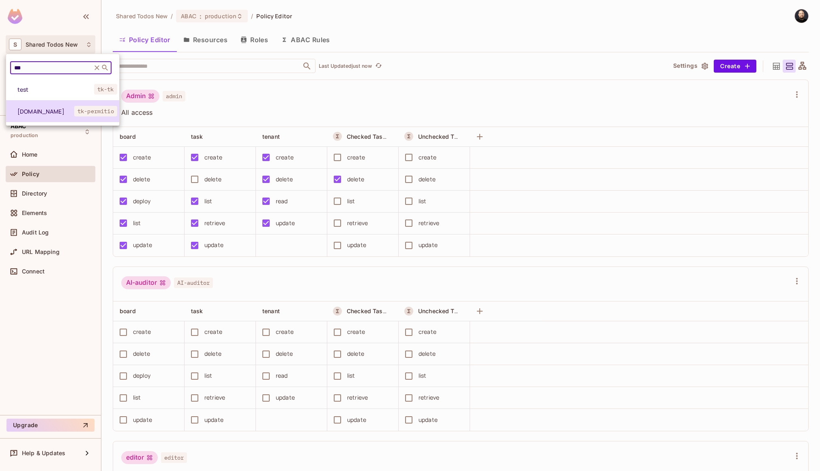
type input "***"
click at [60, 108] on span "[DOMAIN_NAME]" at bounding box center [45, 111] width 57 height 8
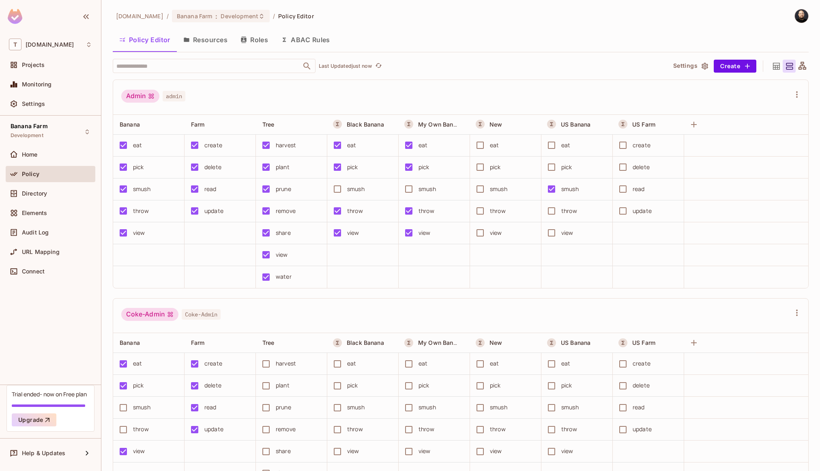
click at [798, 67] on icon at bounding box center [802, 66] width 8 height 8
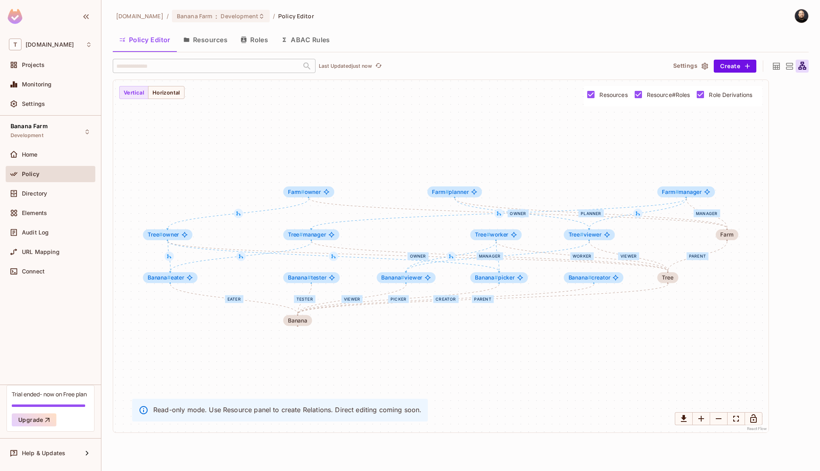
click at [647, 94] on span "Resource#Roles" at bounding box center [668, 95] width 43 height 8
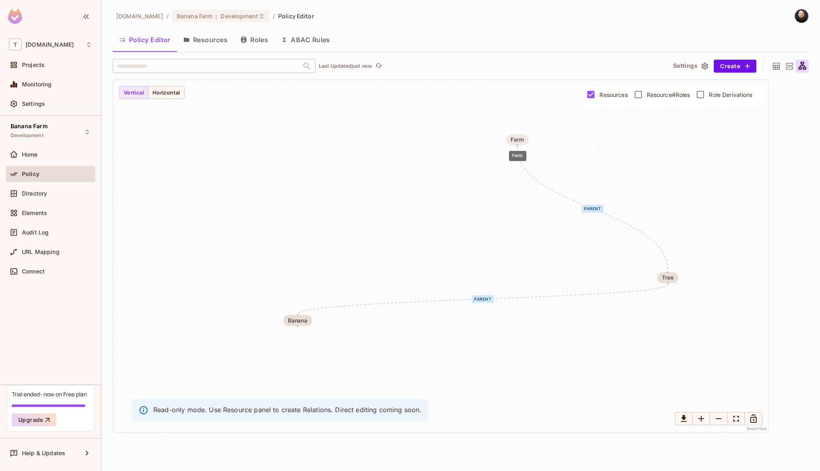
drag, startPoint x: 723, startPoint y: 232, endPoint x: 516, endPoint y: 137, distance: 227.7
click at [514, 137] on div "Farm" at bounding box center [516, 140] width 13 height 6
drag, startPoint x: 666, startPoint y: 278, endPoint x: 412, endPoint y: 214, distance: 261.5
click at [411, 215] on div "Tree" at bounding box center [412, 215] width 11 height 6
drag, startPoint x: 487, startPoint y: 137, endPoint x: 415, endPoint y: 151, distance: 73.1
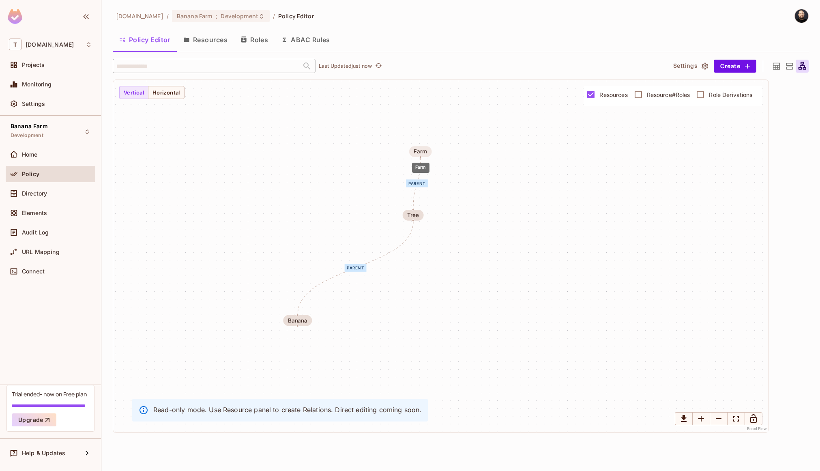
click at [415, 151] on div "Farm" at bounding box center [419, 151] width 13 height 6
drag, startPoint x: 302, startPoint y: 320, endPoint x: 415, endPoint y: 276, distance: 121.7
click at [415, 276] on div "Banana" at bounding box center [410, 277] width 19 height 6
click at [199, 38] on button "Resources" at bounding box center [205, 40] width 57 height 20
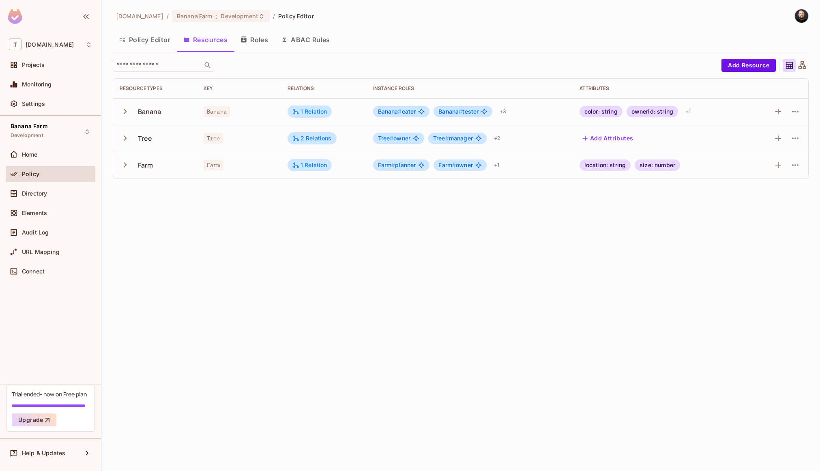
click at [396, 164] on span "Farm # planner" at bounding box center [397, 165] width 38 height 6
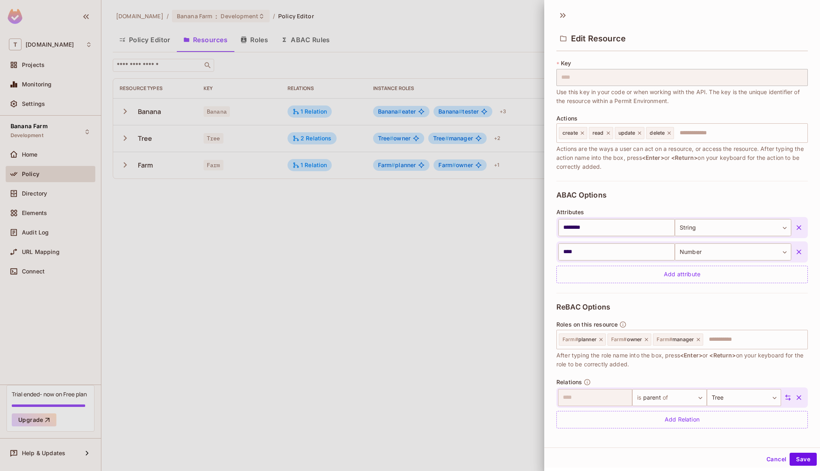
scroll to position [47, 0]
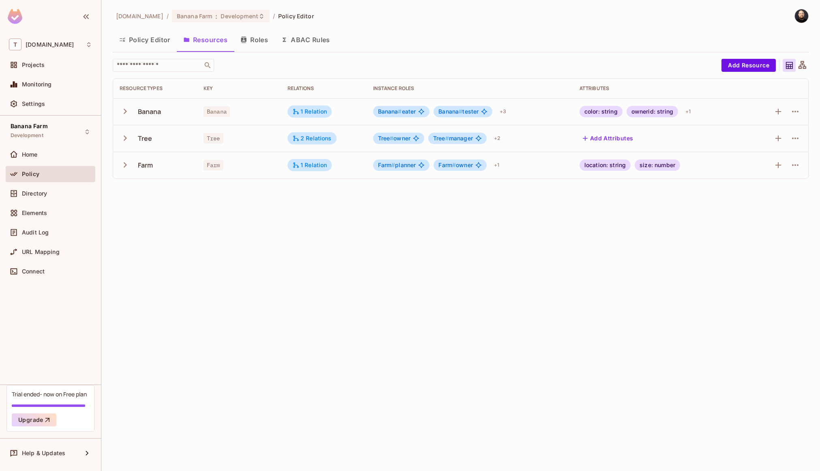
click at [116, 44] on button "Policy Editor" at bounding box center [145, 40] width 64 height 20
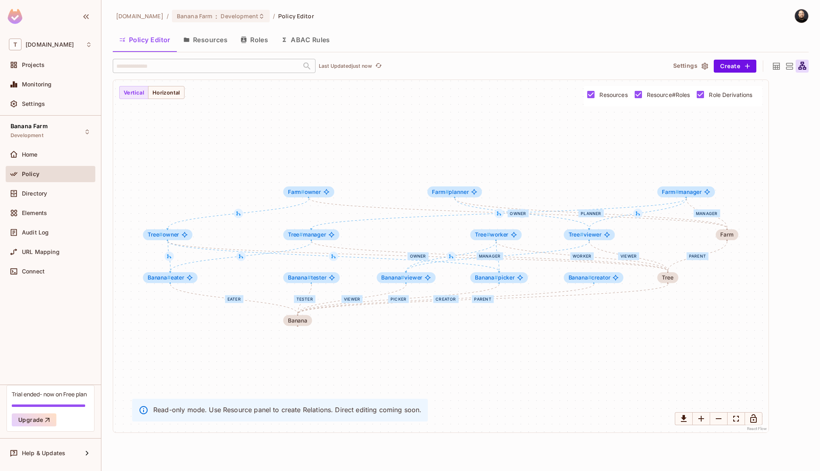
click at [773, 66] on icon at bounding box center [776, 65] width 7 height 7
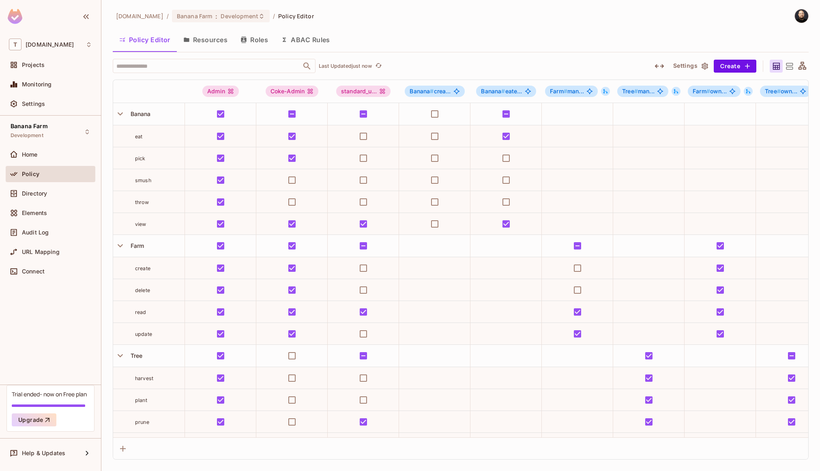
click at [791, 64] on icon at bounding box center [789, 66] width 10 height 10
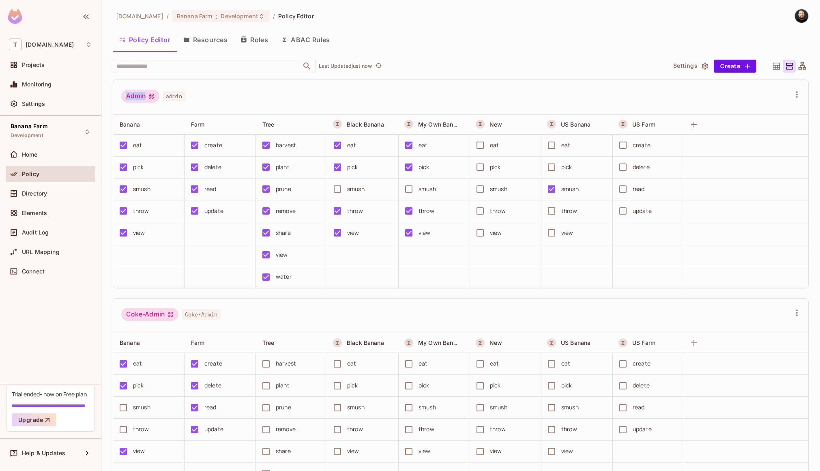
drag, startPoint x: 125, startPoint y: 96, endPoint x: 151, endPoint y: 97, distance: 26.0
click at [151, 97] on div "Admin" at bounding box center [140, 96] width 38 height 13
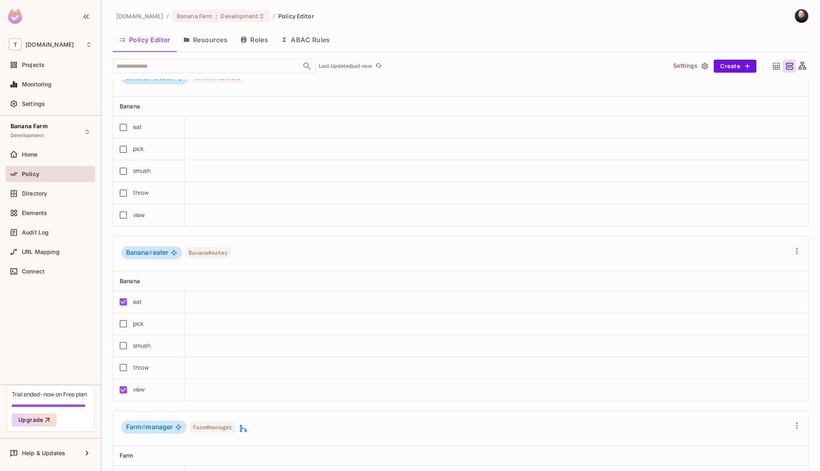
scroll to position [601, 0]
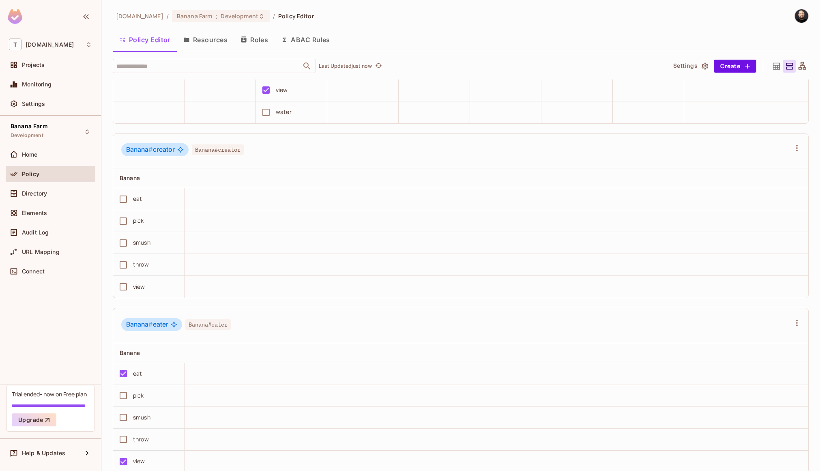
click at [248, 44] on button "Roles" at bounding box center [254, 40] width 41 height 20
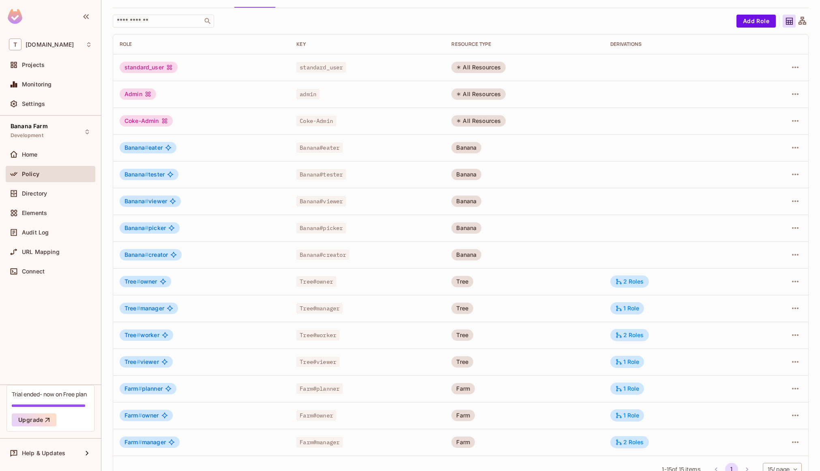
scroll to position [62, 0]
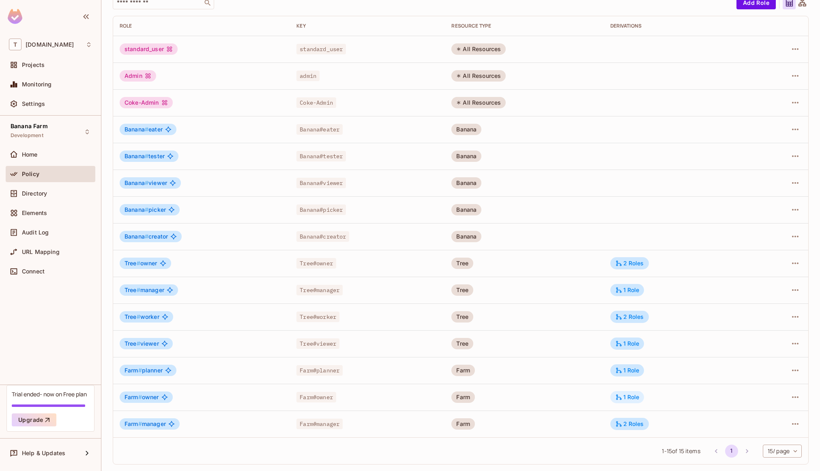
click at [634, 398] on div "1 Role" at bounding box center [627, 396] width 24 height 7
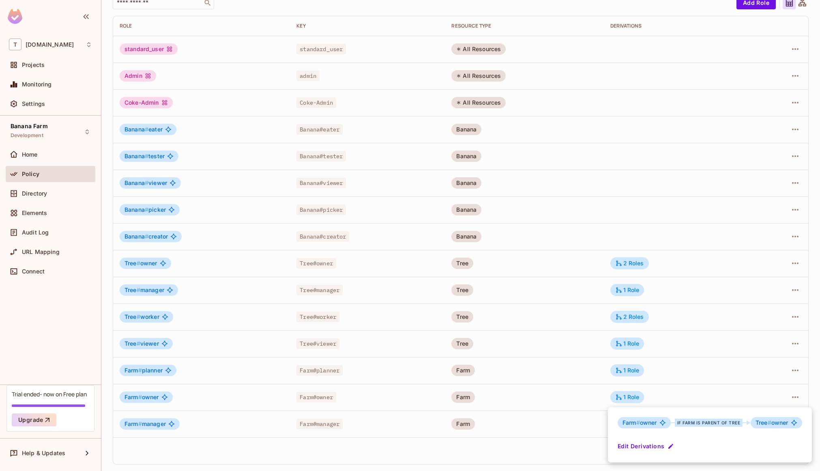
click at [672, 333] on div at bounding box center [410, 235] width 820 height 471
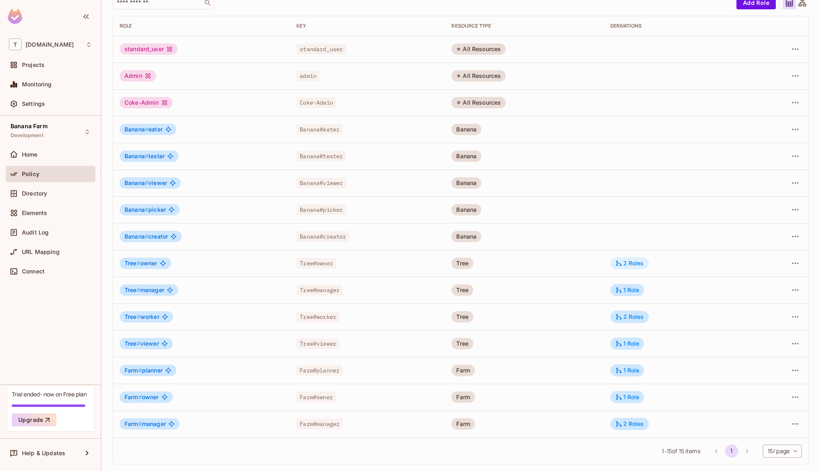
click at [630, 265] on div "2 Roles" at bounding box center [629, 262] width 29 height 7
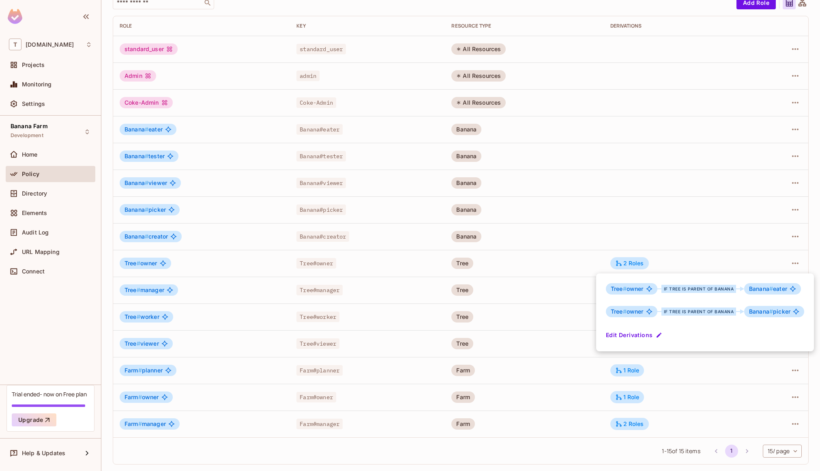
click at [503, 257] on div at bounding box center [410, 235] width 820 height 471
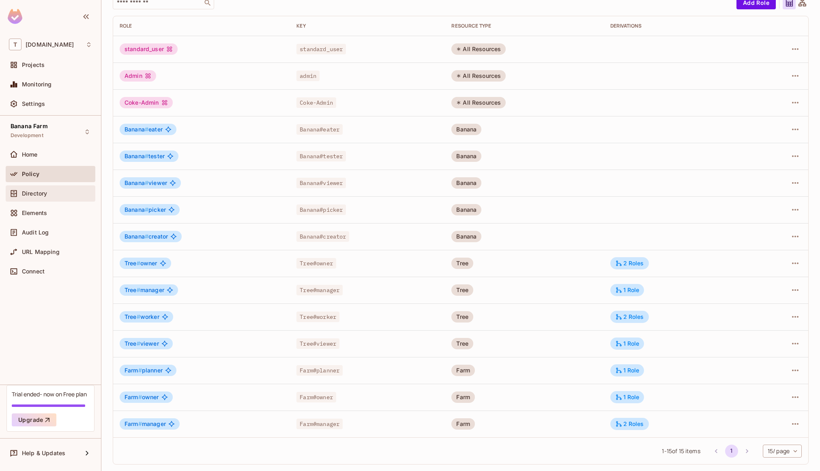
click at [43, 191] on span "Directory" at bounding box center [34, 193] width 25 height 6
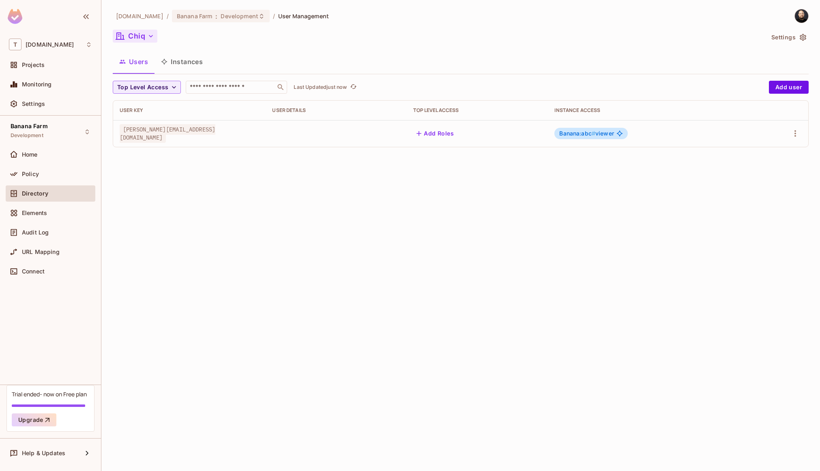
click at [154, 40] on button "Chiq" at bounding box center [135, 36] width 45 height 13
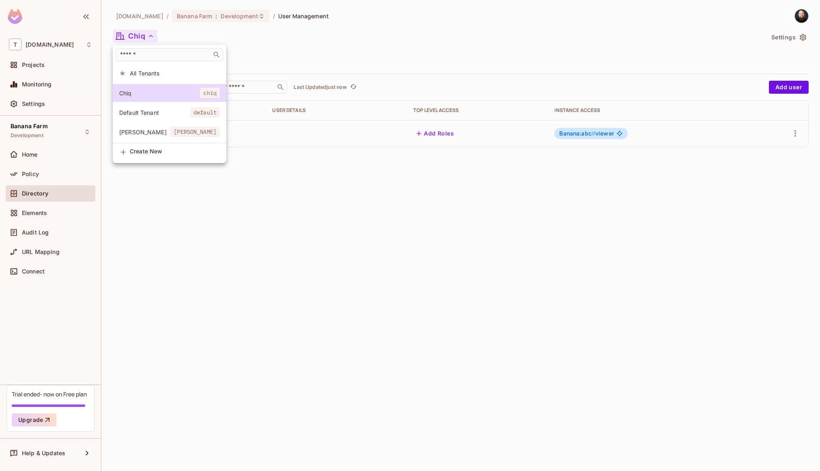
click at [144, 129] on span "[PERSON_NAME]" at bounding box center [144, 132] width 51 height 8
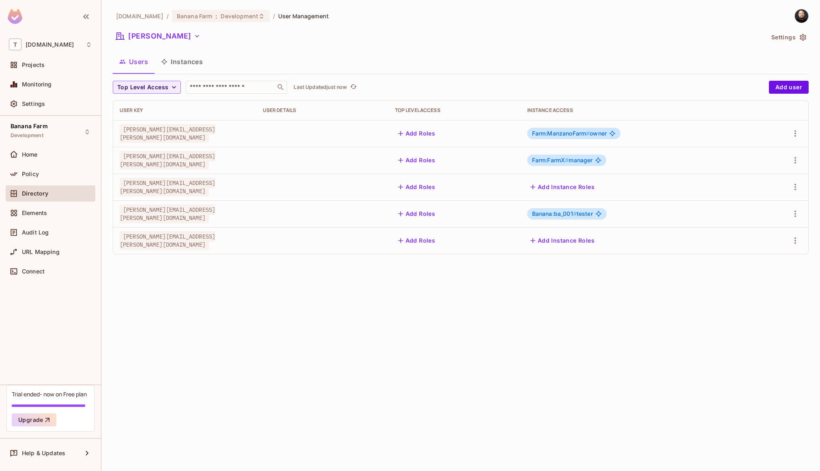
click at [557, 159] on span "Farm:FarmX #" at bounding box center [550, 159] width 37 height 7
click at [189, 69] on button "Instances" at bounding box center [181, 61] width 55 height 20
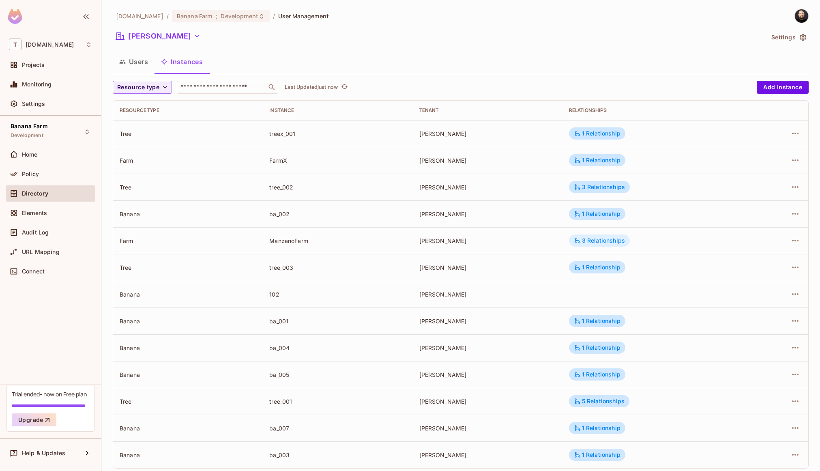
click at [574, 240] on icon at bounding box center [577, 240] width 7 height 7
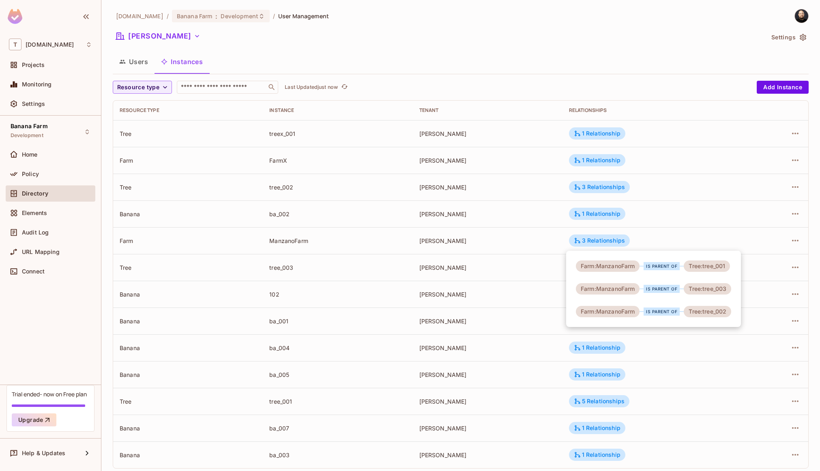
click at [602, 240] on div at bounding box center [410, 235] width 820 height 471
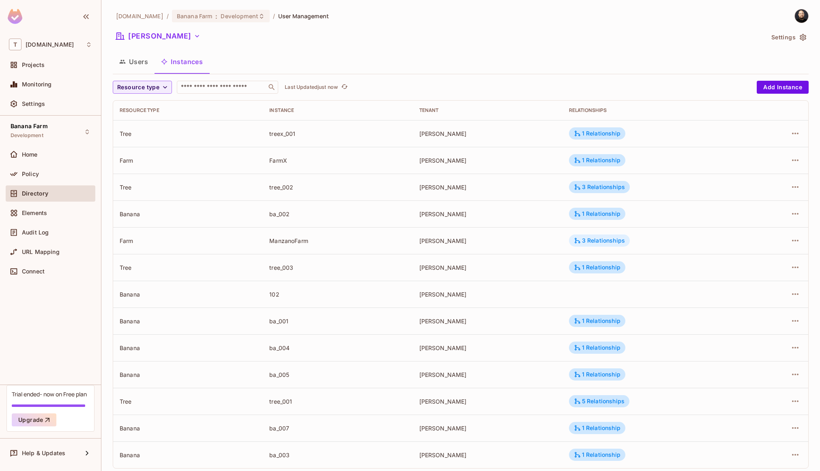
click at [601, 240] on div "3 Relationships" at bounding box center [599, 240] width 51 height 7
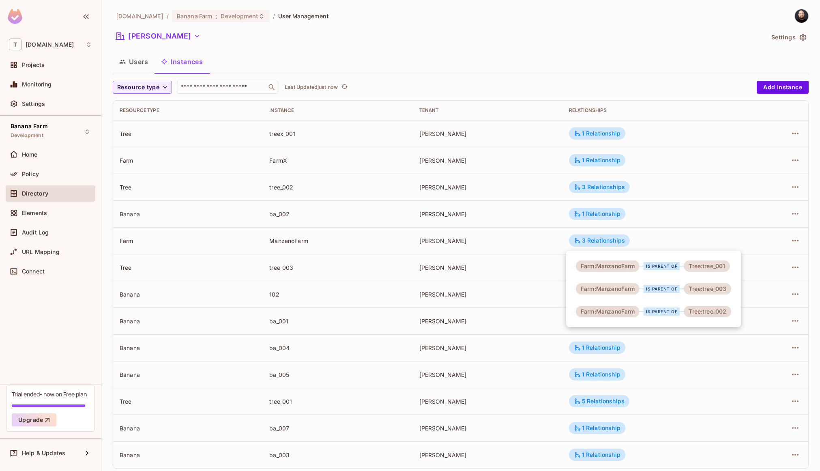
click at [784, 241] on div at bounding box center [410, 235] width 820 height 471
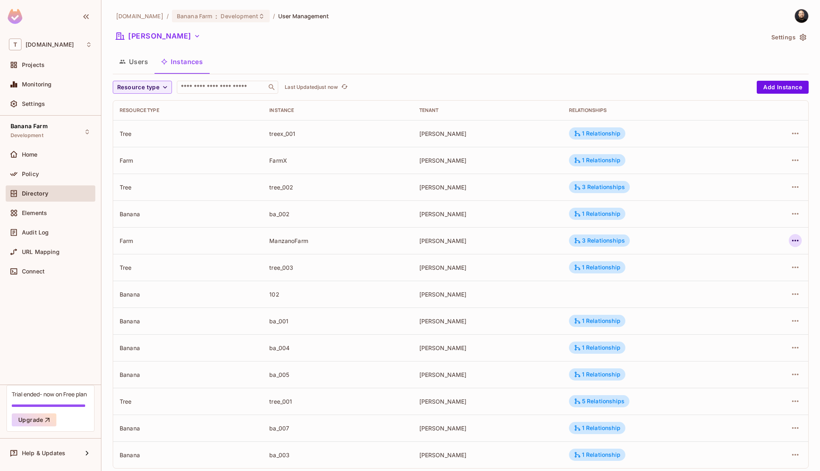
click at [790, 239] on icon "button" at bounding box center [795, 241] width 10 height 10
click at [760, 261] on div "Edit Resource Instance" at bounding box center [740, 259] width 63 height 8
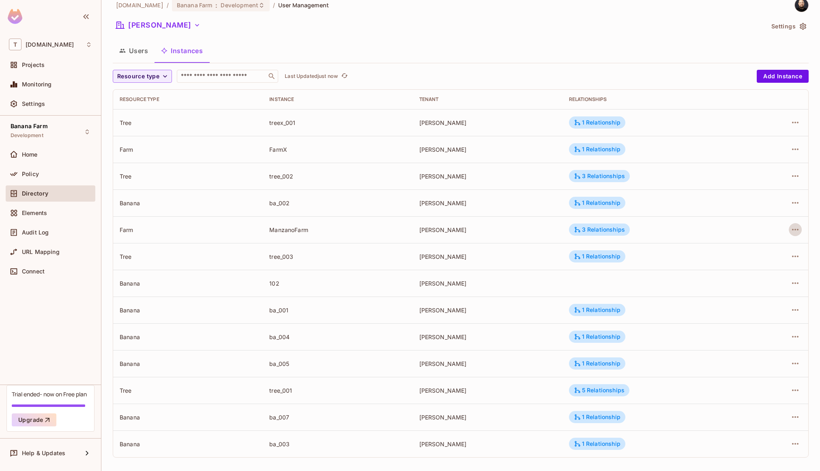
scroll to position [15, 0]
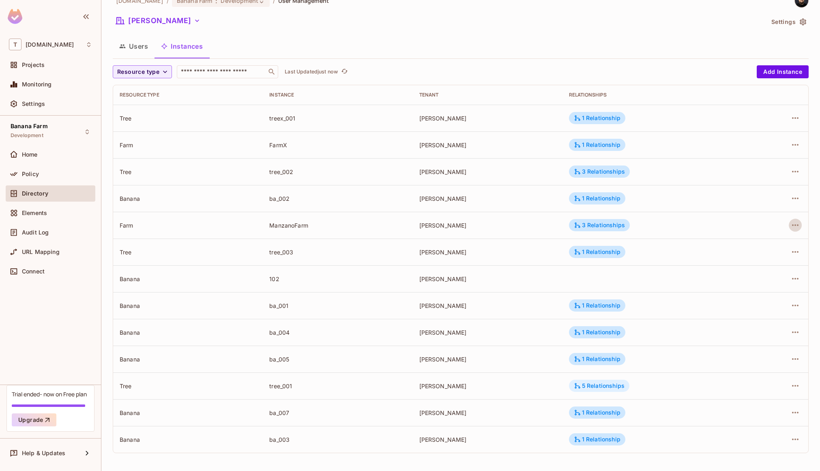
click at [587, 386] on div "5 Relationships" at bounding box center [599, 385] width 51 height 7
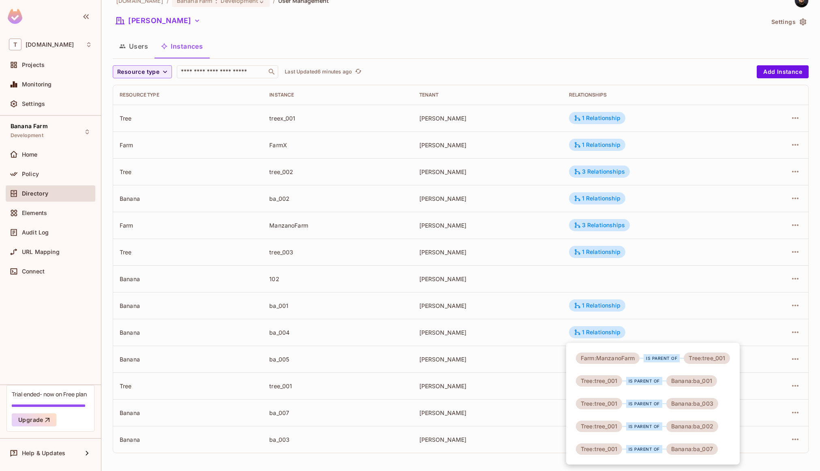
click at [234, 127] on div at bounding box center [410, 235] width 820 height 471
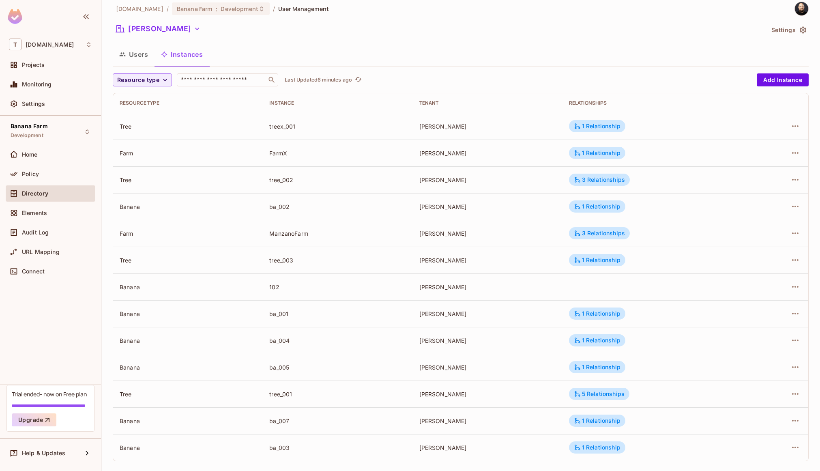
scroll to position [0, 0]
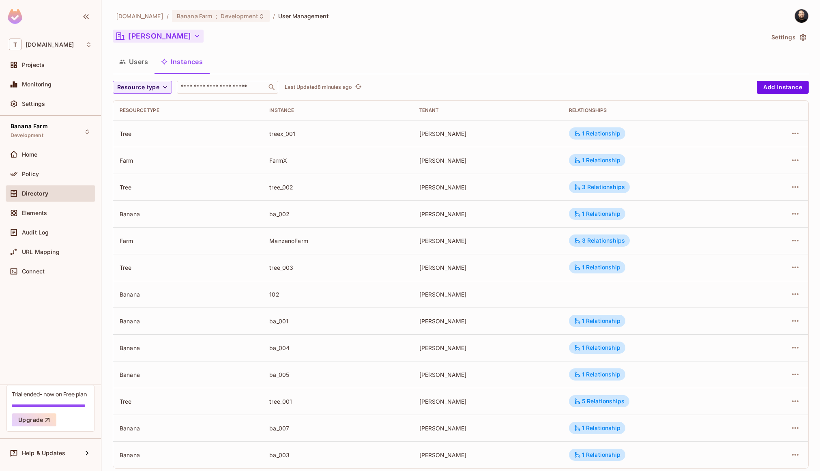
click at [141, 37] on button "[PERSON_NAME]" at bounding box center [158, 36] width 91 height 13
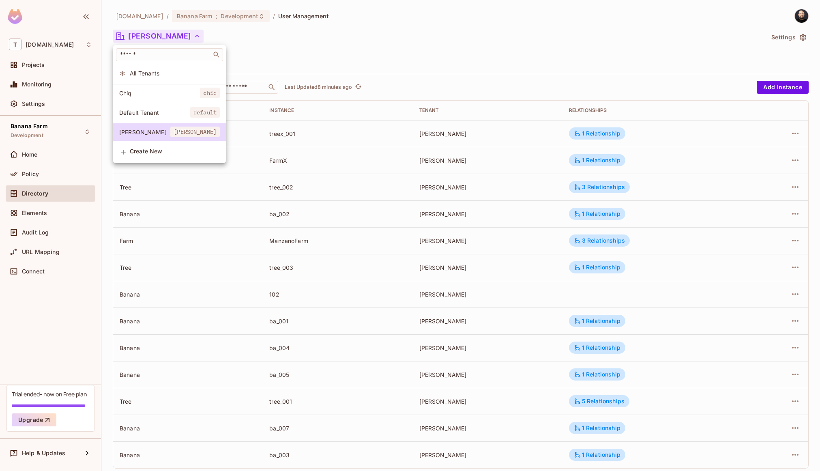
click at [180, 97] on li "Chiq chiq" at bounding box center [170, 92] width 114 height 17
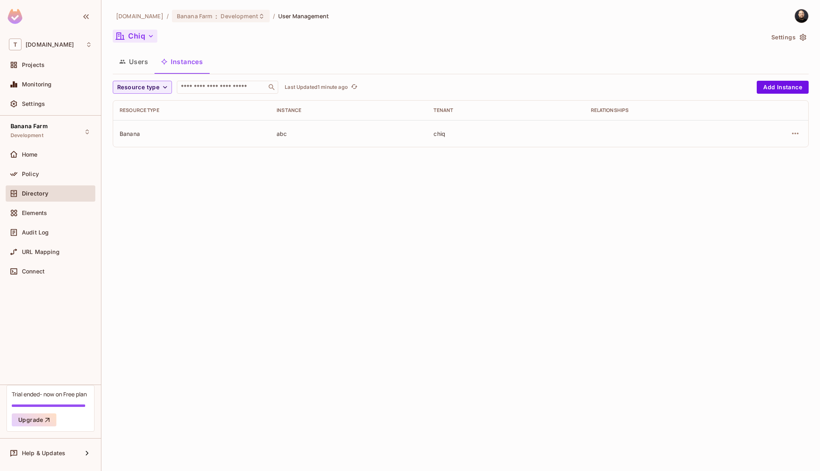
drag, startPoint x: 150, startPoint y: 41, endPoint x: 154, endPoint y: 36, distance: 5.8
click at [154, 36] on button "Chiq" at bounding box center [135, 36] width 45 height 13
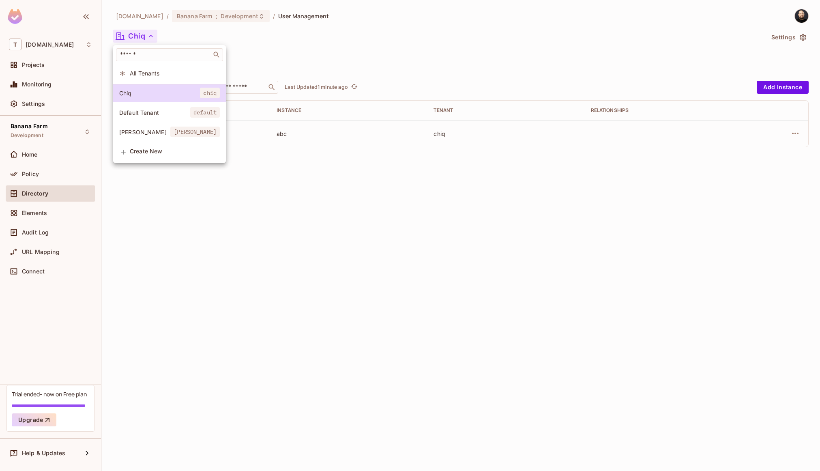
click at [141, 77] on span "All Tenants" at bounding box center [175, 73] width 90 height 8
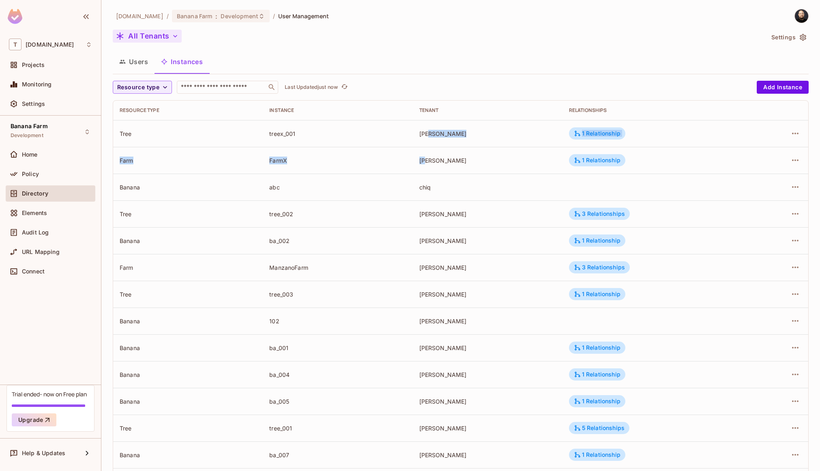
drag, startPoint x: 425, startPoint y: 141, endPoint x: 424, endPoint y: 161, distance: 19.5
click at [424, 161] on tbody "Tree treex_001 [PERSON_NAME] 1 Relationship Farm FarmX [PERSON_NAME] 1 Relation…" at bounding box center [460, 307] width 695 height 375
click at [148, 40] on button "All Tenants" at bounding box center [147, 36] width 69 height 13
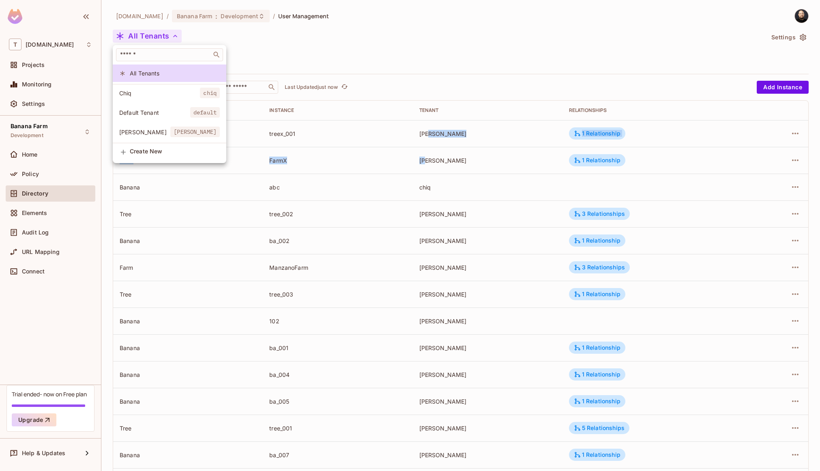
click at [158, 126] on li "[PERSON_NAME] [PERSON_NAME]" at bounding box center [170, 131] width 114 height 17
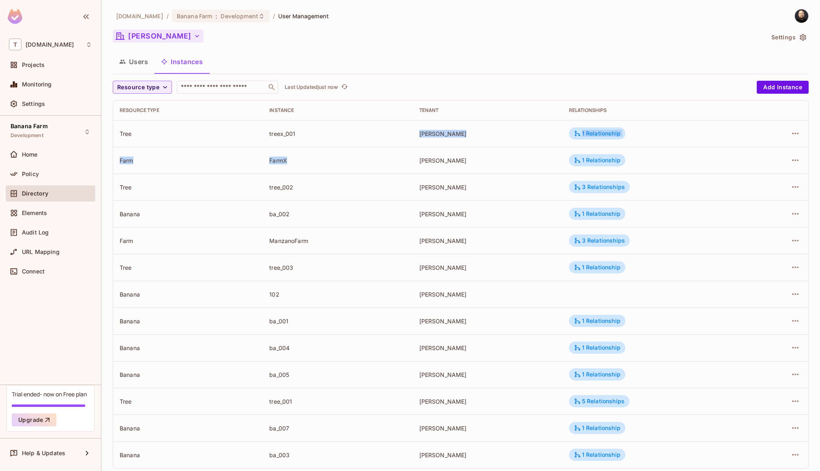
click at [142, 38] on button "[PERSON_NAME]" at bounding box center [158, 36] width 91 height 13
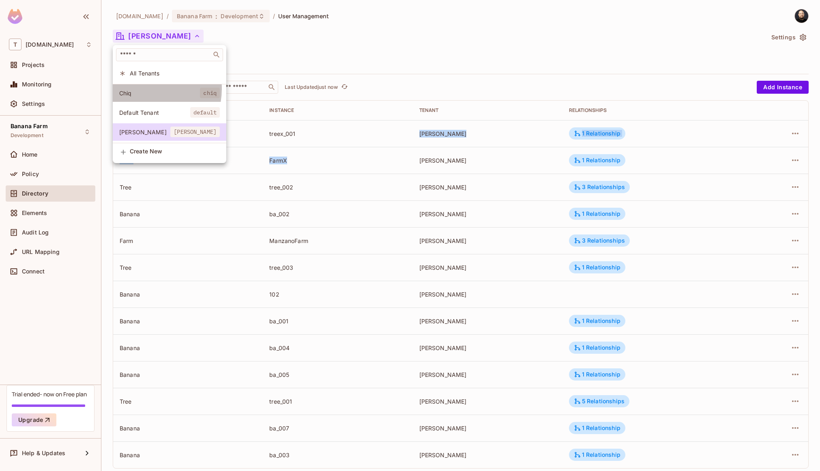
click at [139, 88] on li "Chiq chiq" at bounding box center [170, 92] width 114 height 17
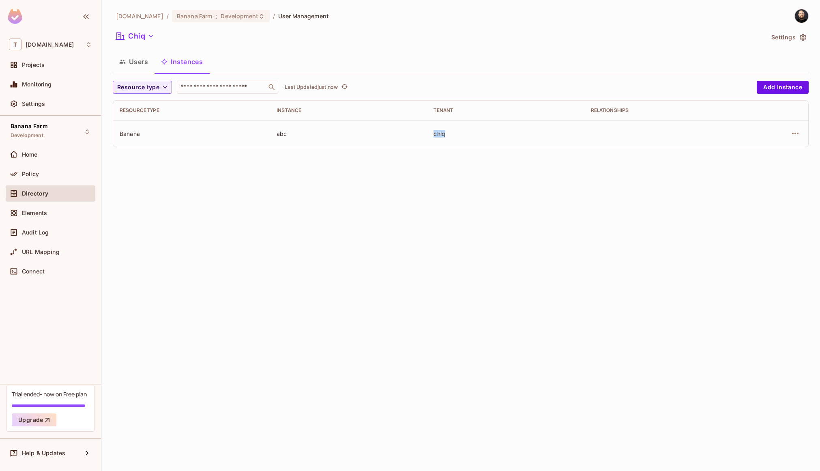
click at [136, 64] on button "Users" at bounding box center [134, 61] width 42 height 20
